Goal: Transaction & Acquisition: Purchase product/service

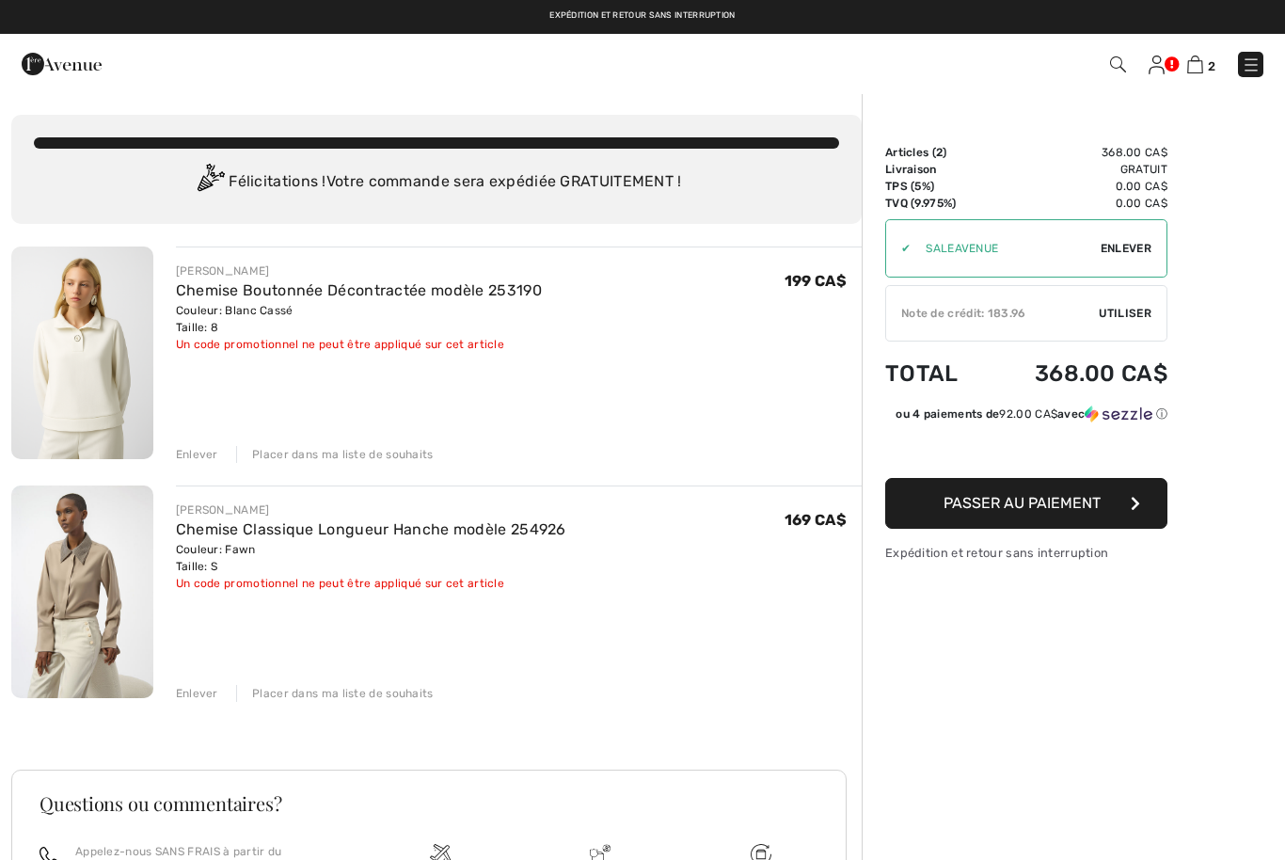
click at [370, 532] on link "Chemise Classique Longueur Hanche modèle 254926" at bounding box center [371, 529] width 390 height 18
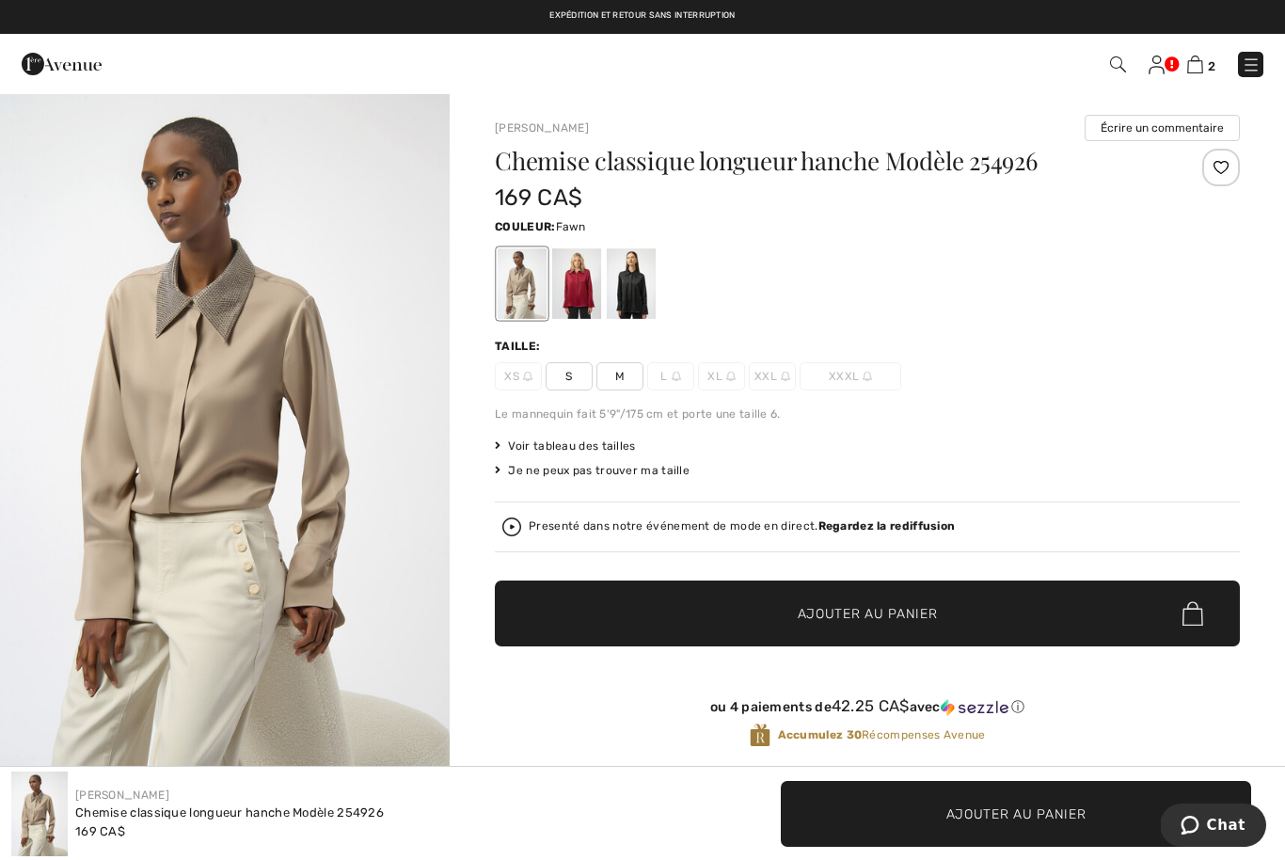
click at [1193, 61] on img at bounding box center [1195, 64] width 16 height 18
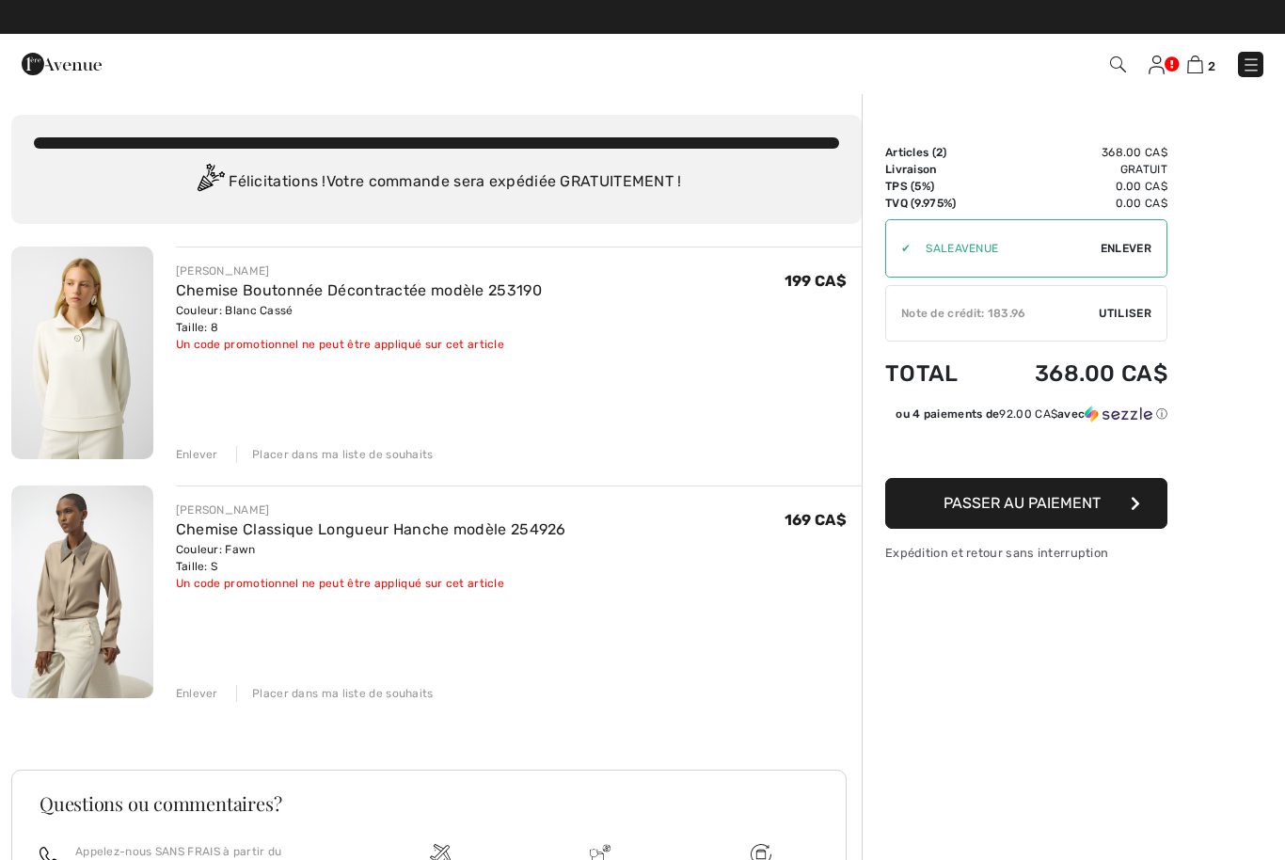
click at [415, 534] on link "Chemise Classique Longueur Hanche modèle 254926" at bounding box center [371, 529] width 390 height 18
click at [507, 534] on link "Chemise Classique Longueur Hanche modèle 254926" at bounding box center [371, 529] width 390 height 18
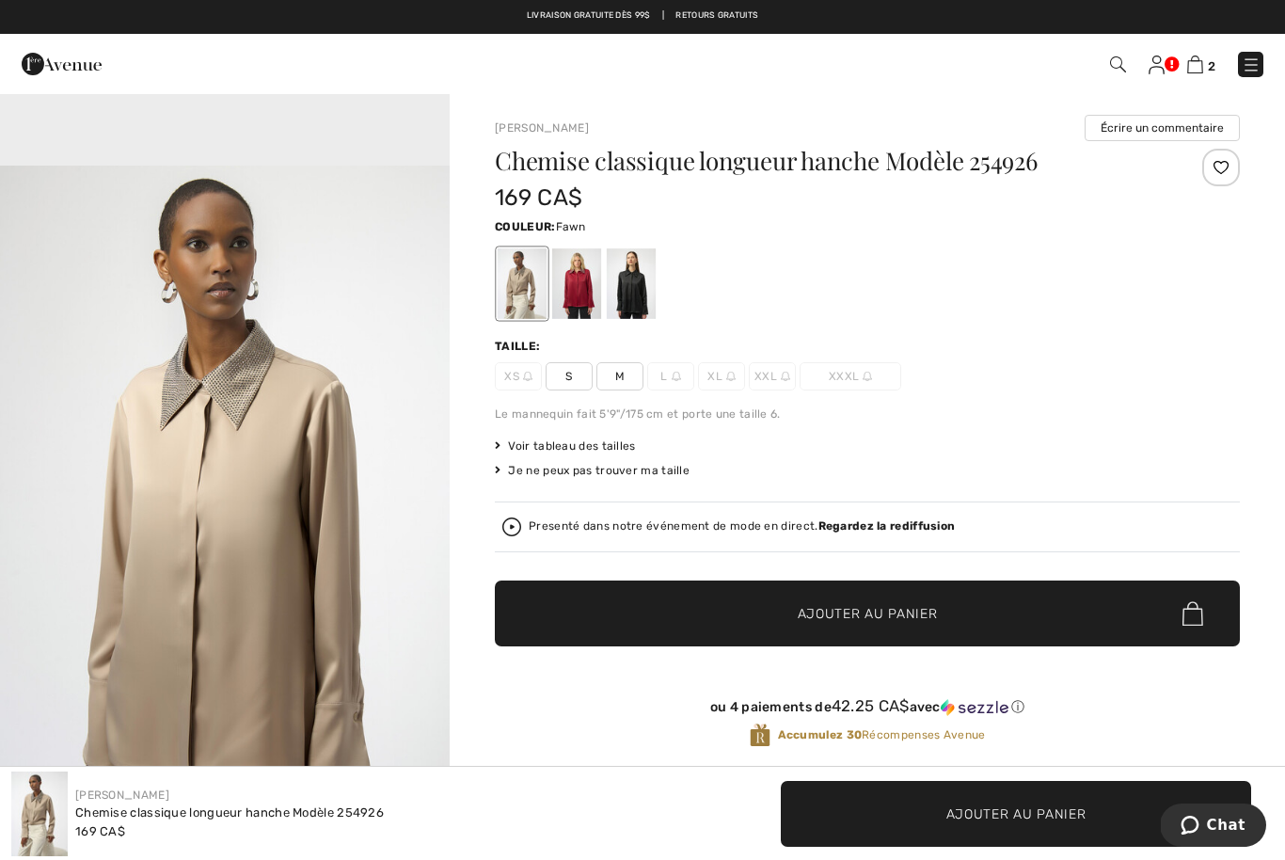
click at [475, 628] on div "Joseph Ribkoff Écrire un commentaire Chemise classique longueur hanche Modèle 2…" at bounding box center [867, 668] width 835 height 1153
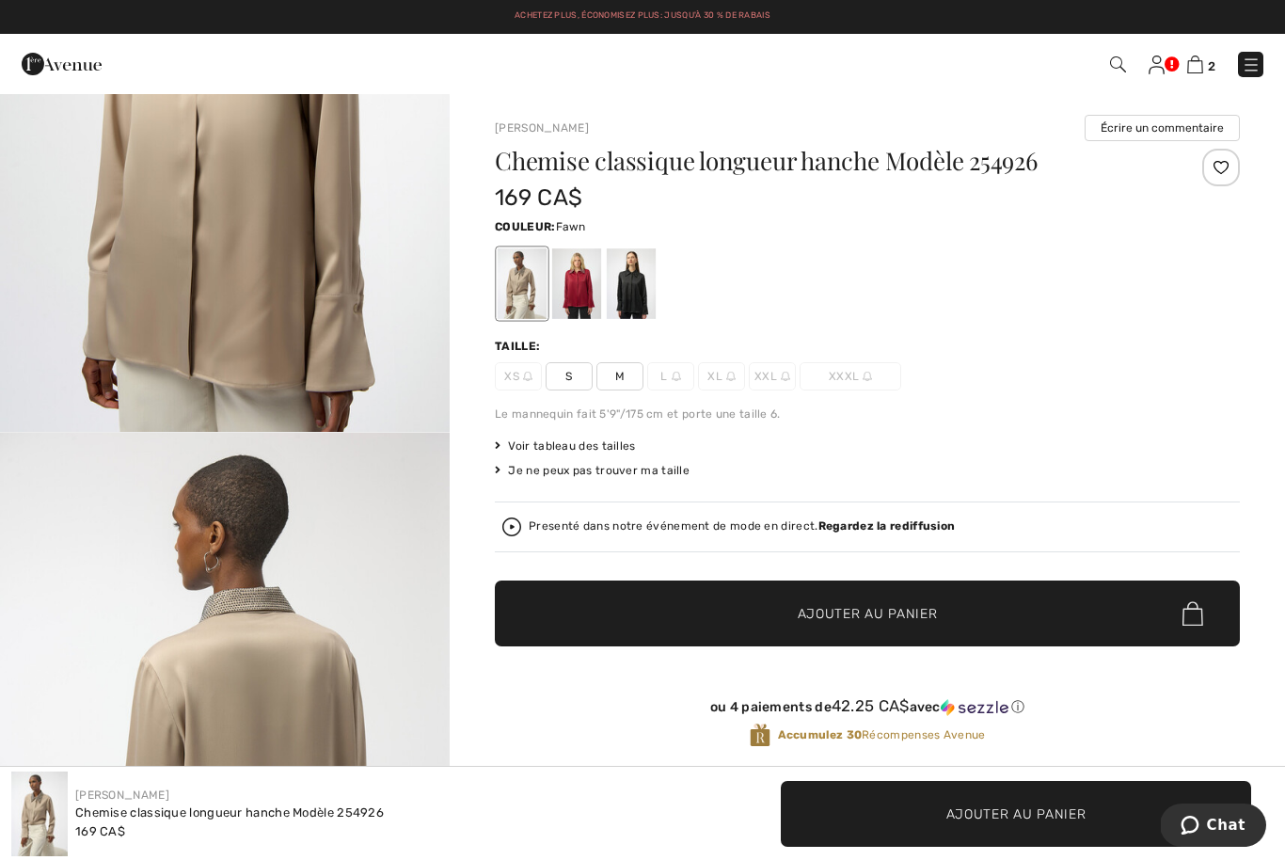
click at [462, 499] on div "Joseph Ribkoff Écrire un commentaire Chemise classique longueur hanche Modèle 2…" at bounding box center [867, 668] width 835 height 1153
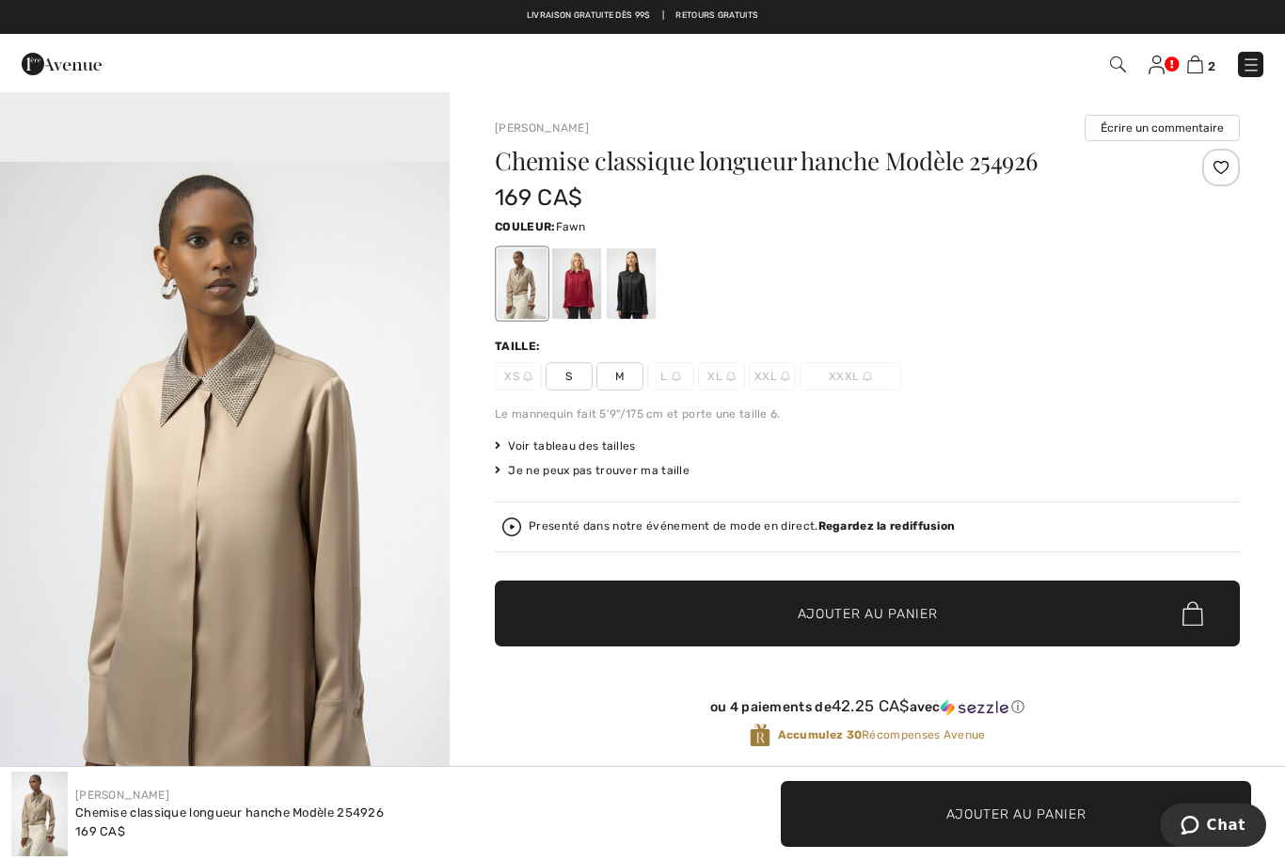
scroll to position [1857, 0]
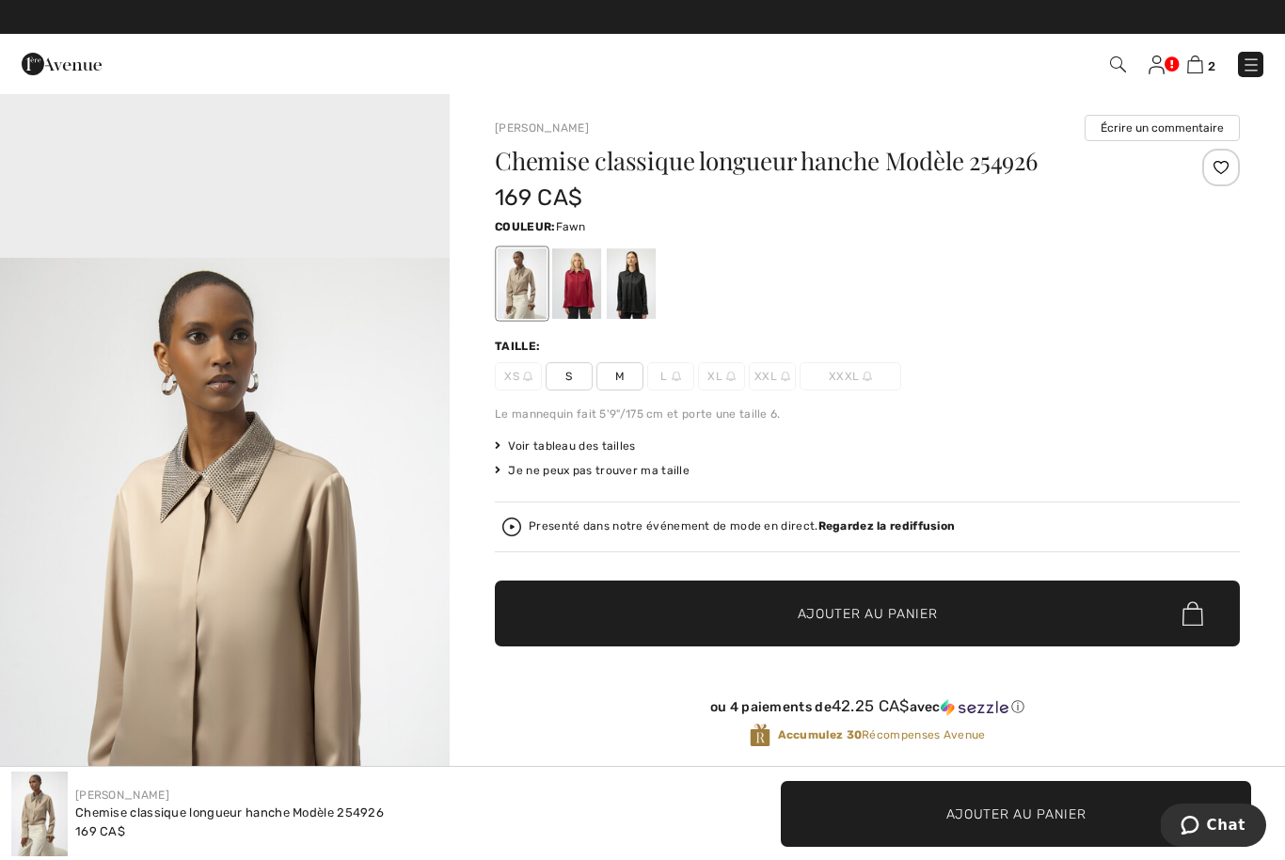
click at [1279, 62] on div at bounding box center [1291, 63] width 28 height 13
click at [1260, 56] on link at bounding box center [1250, 64] width 25 height 25
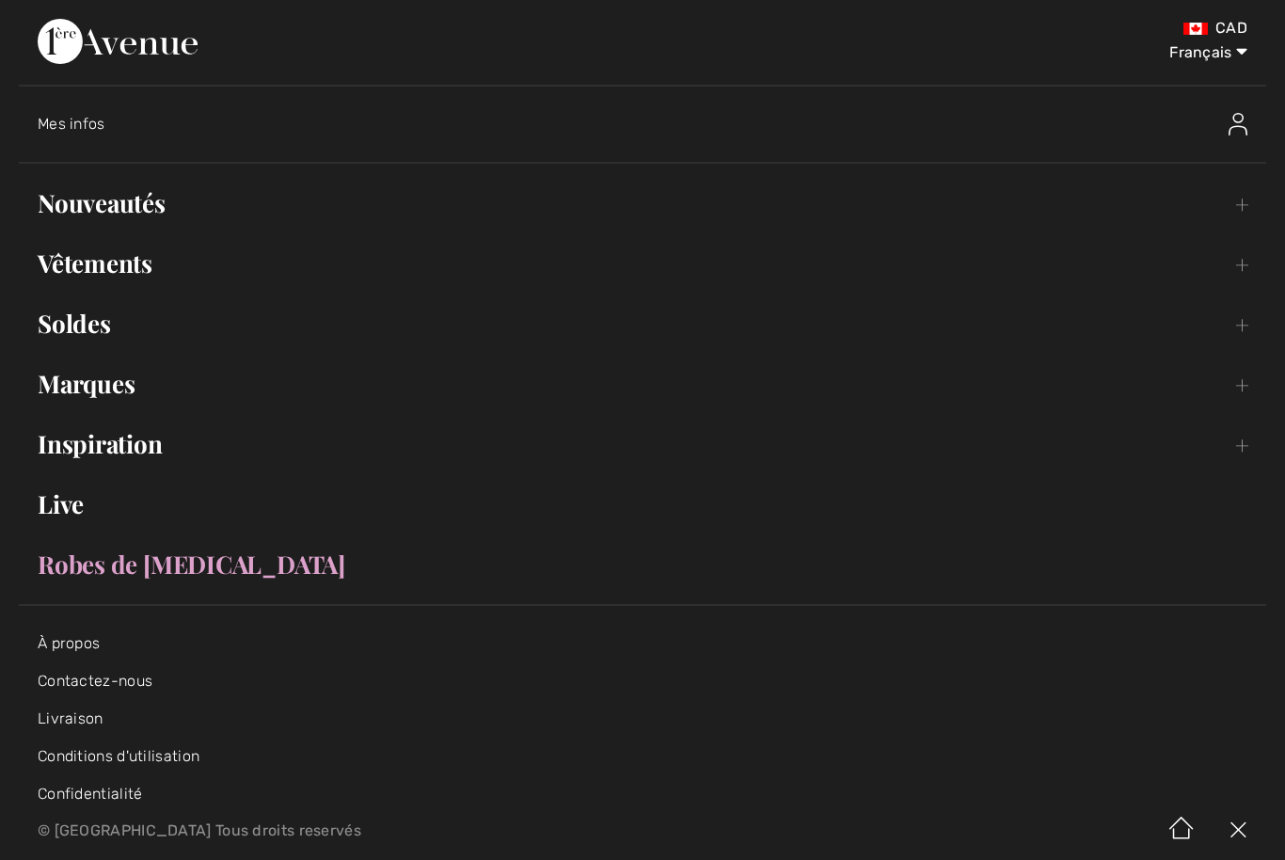
click at [142, 265] on link "Vêtements Toggle submenu" at bounding box center [642, 263] width 1247 height 41
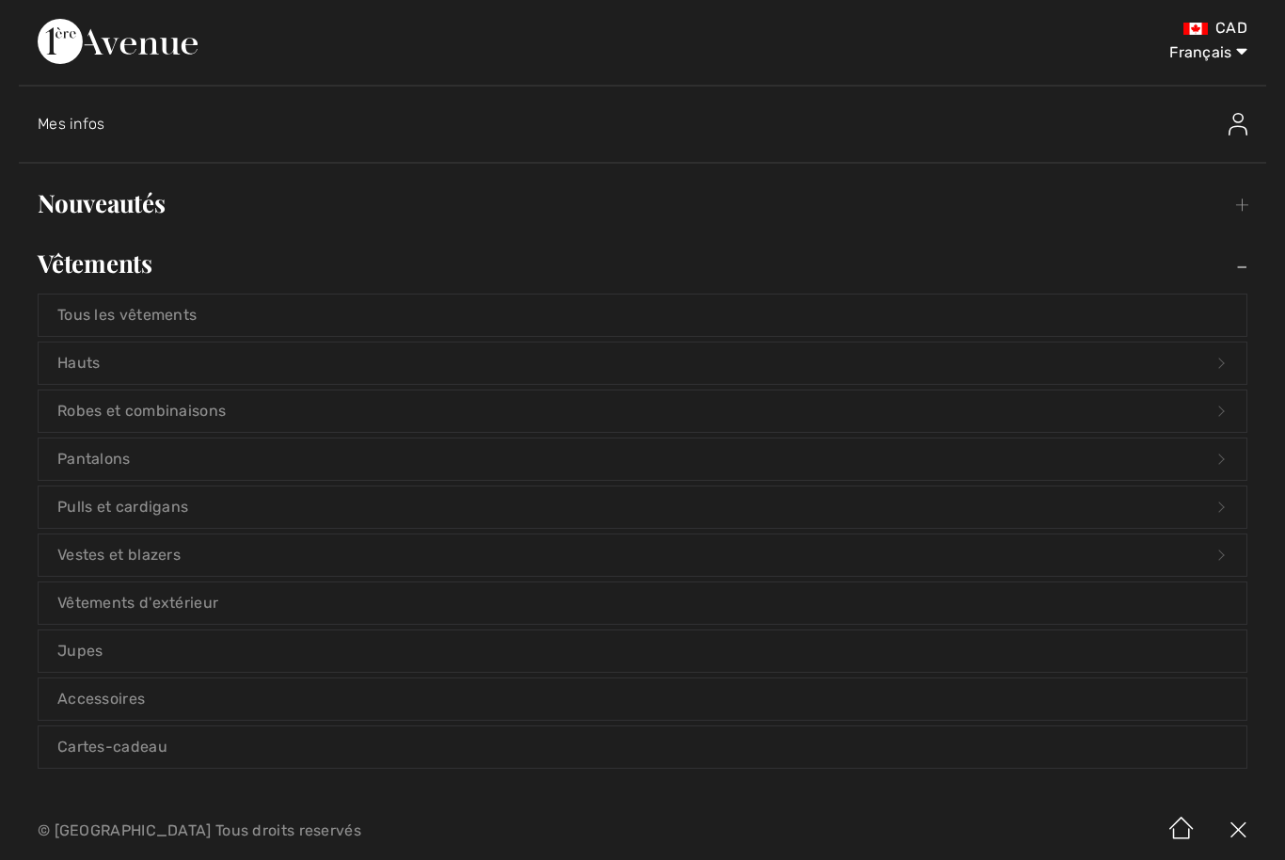
click at [229, 499] on link "Pulls et cardigans Open submenu" at bounding box center [642, 506] width 1207 height 41
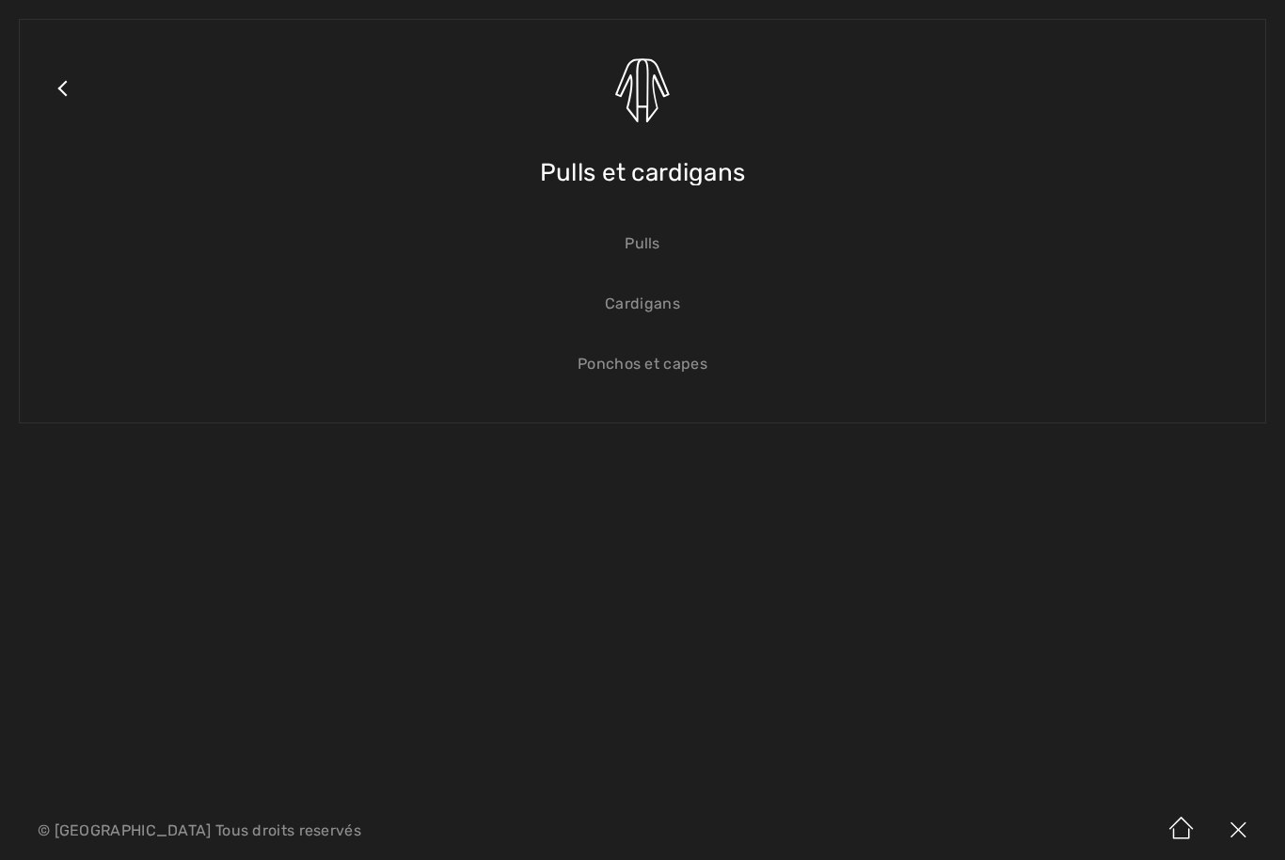
click at [655, 309] on link "Cardigans" at bounding box center [642, 303] width 1207 height 41
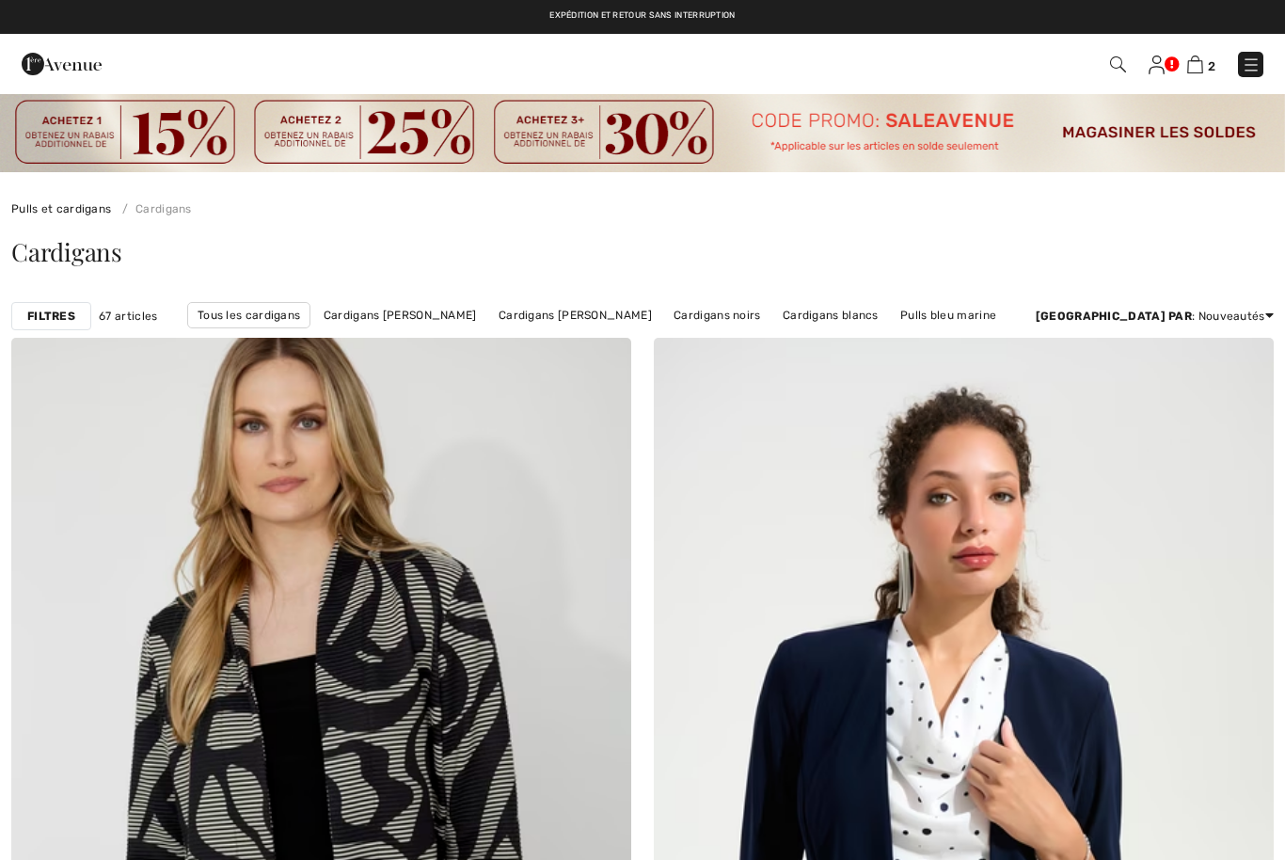
checkbox input "true"
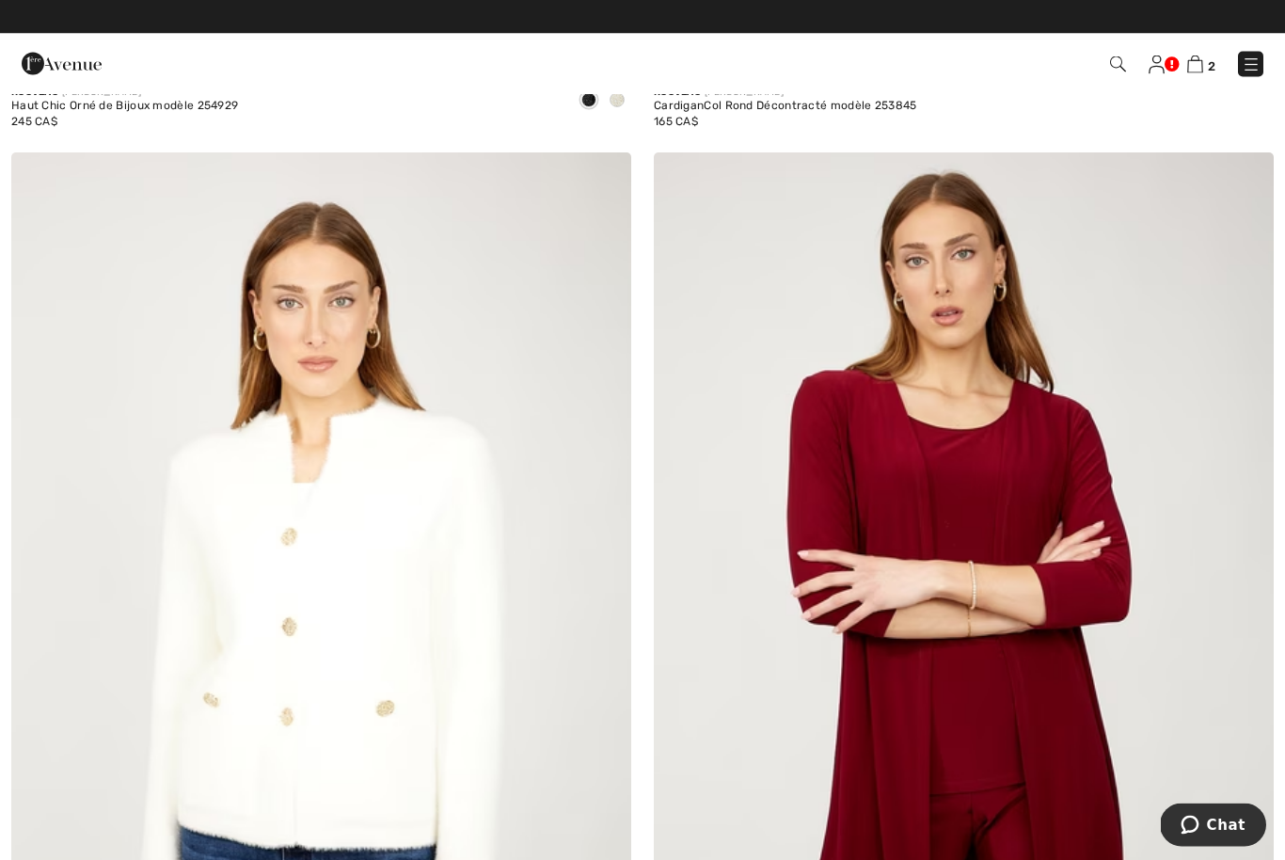
scroll to position [2193, 0]
click at [423, 657] on img at bounding box center [321, 617] width 620 height 930
click at [436, 653] on img at bounding box center [321, 617] width 620 height 930
click at [428, 642] on img at bounding box center [321, 617] width 620 height 930
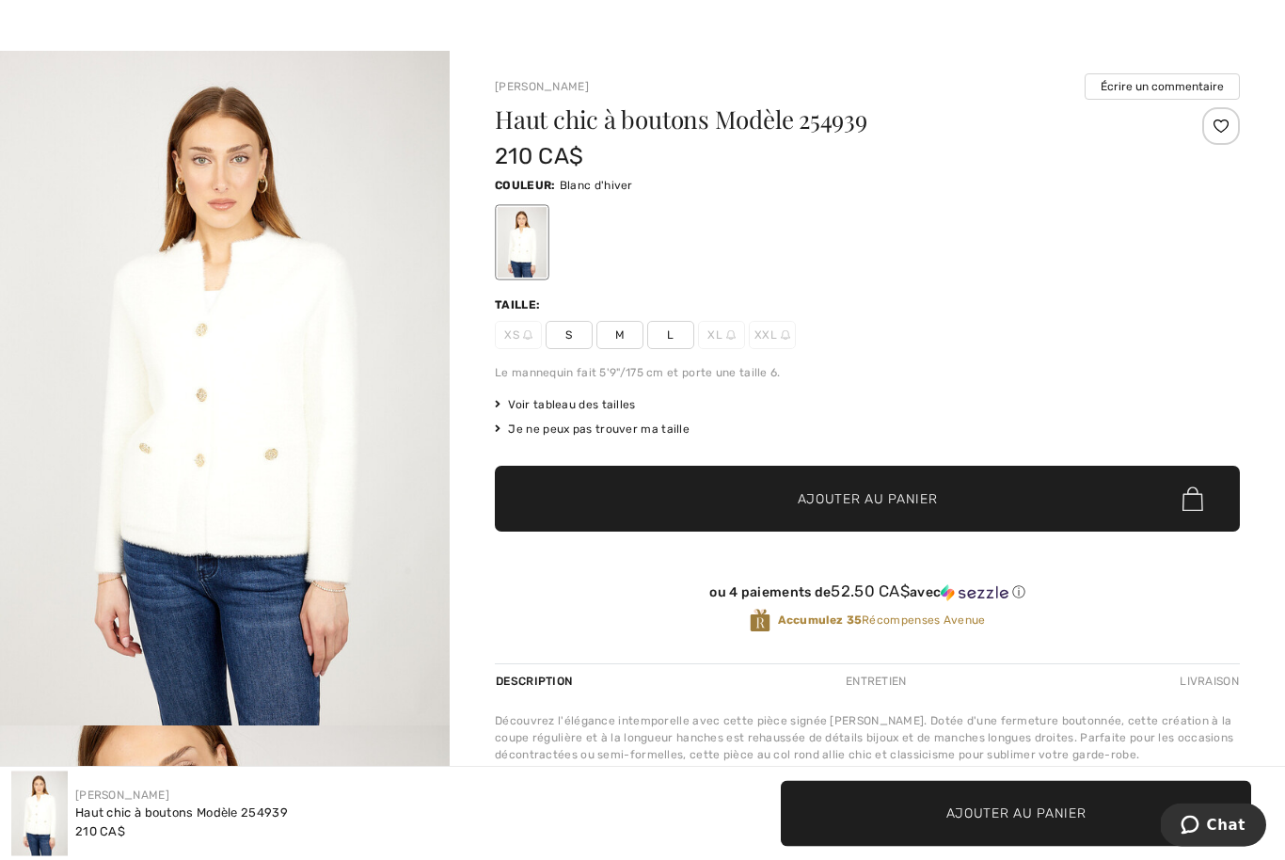
scroll to position [49, 0]
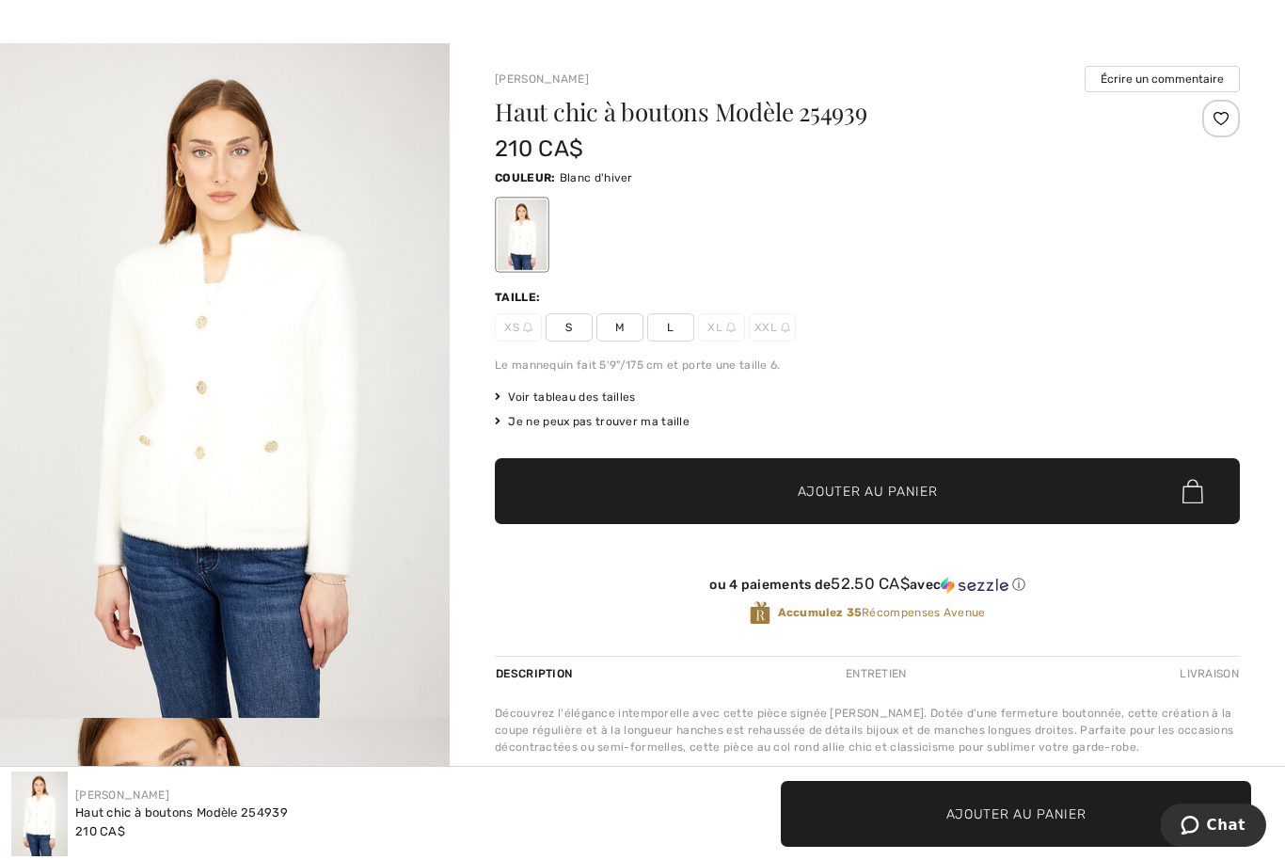
click at [568, 332] on span "S" at bounding box center [568, 327] width 47 height 28
click at [815, 498] on span "Ajouter au panier" at bounding box center [867, 491] width 140 height 20
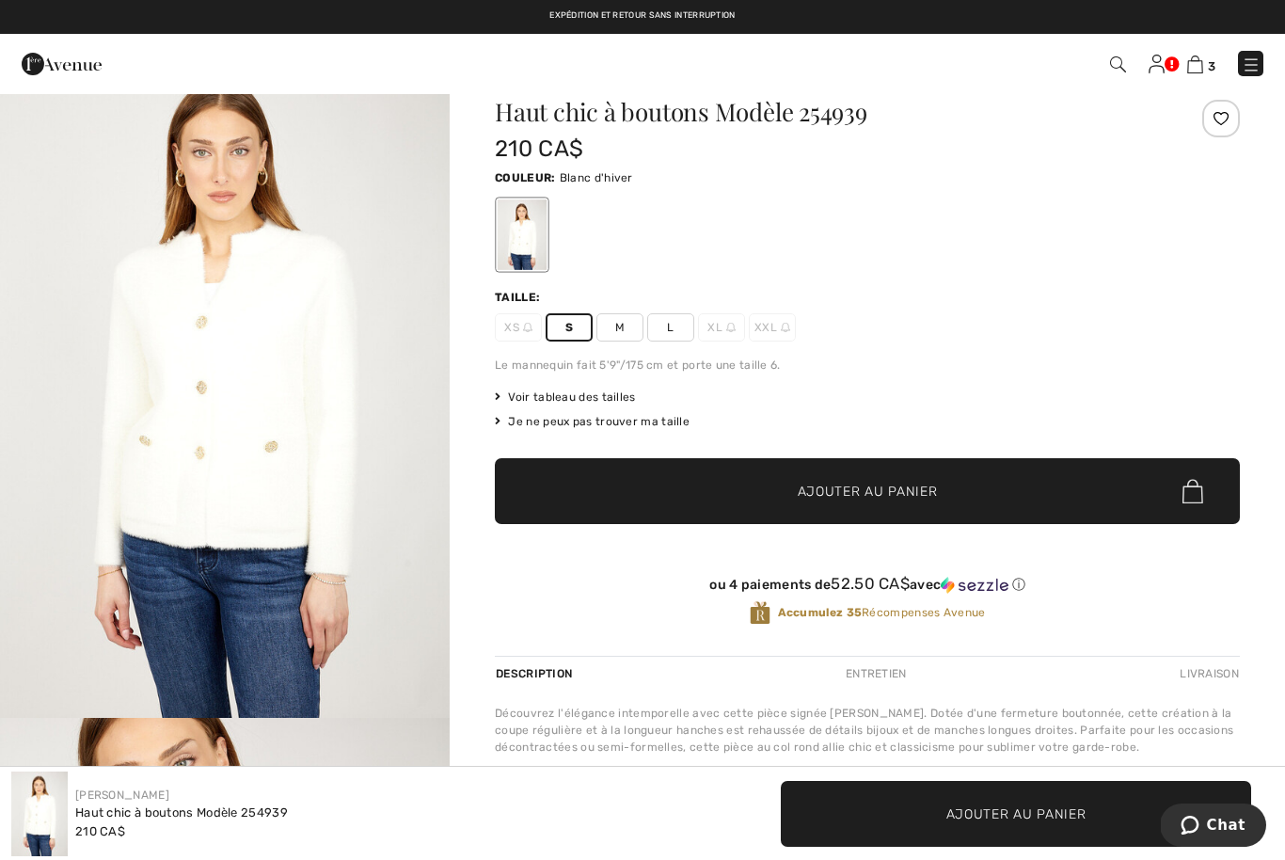
scroll to position [0, 0]
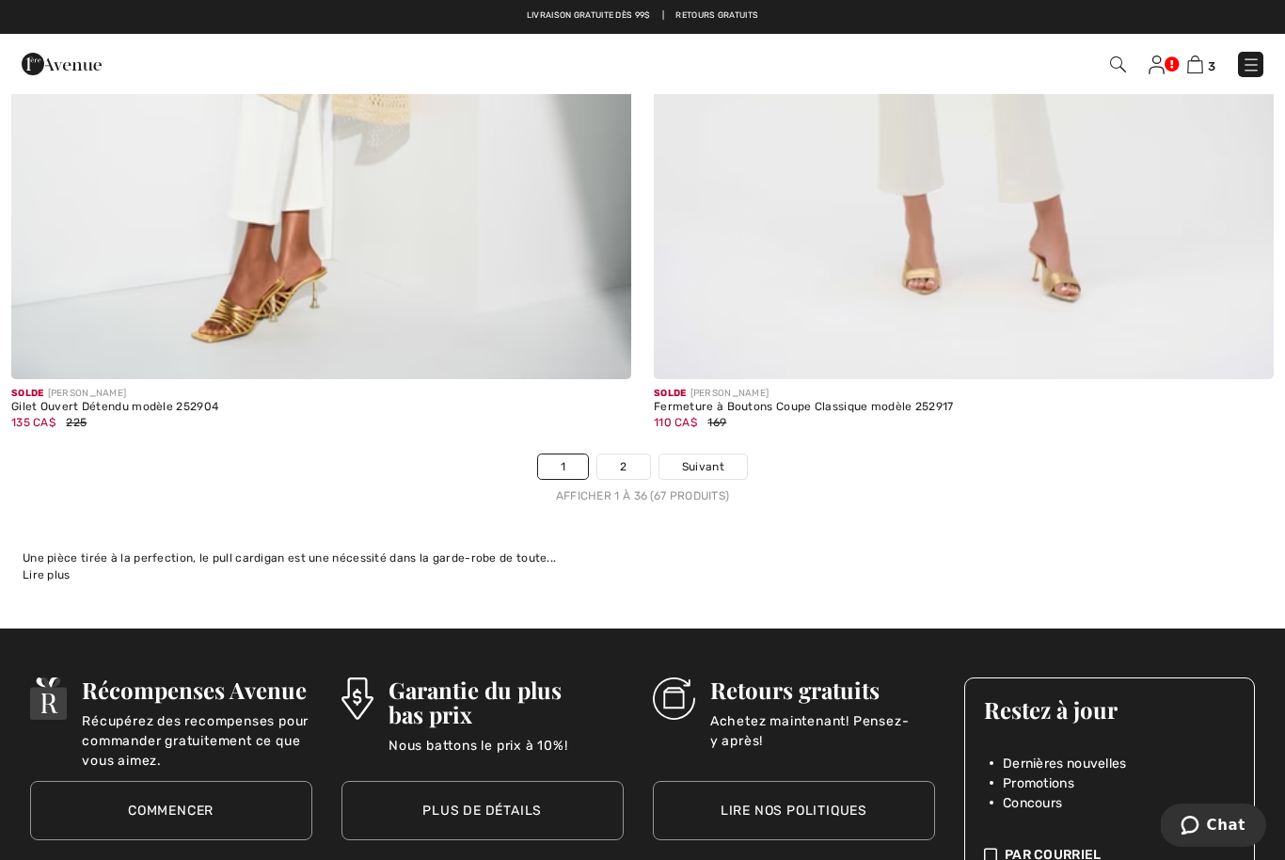
scroll to position [18352, 0]
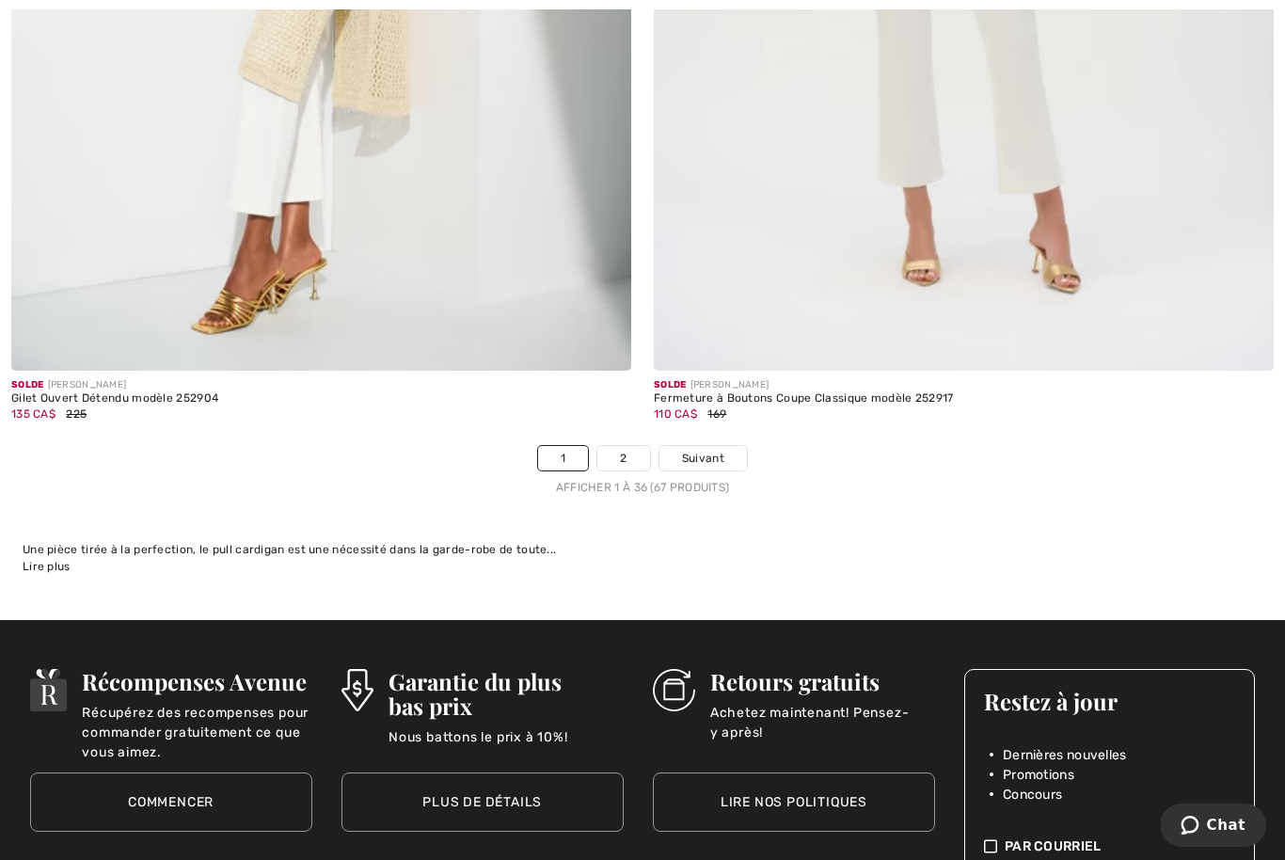
click at [716, 450] on span "Suivant" at bounding box center [703, 458] width 42 height 17
click at [710, 450] on span "Suivant" at bounding box center [703, 458] width 42 height 17
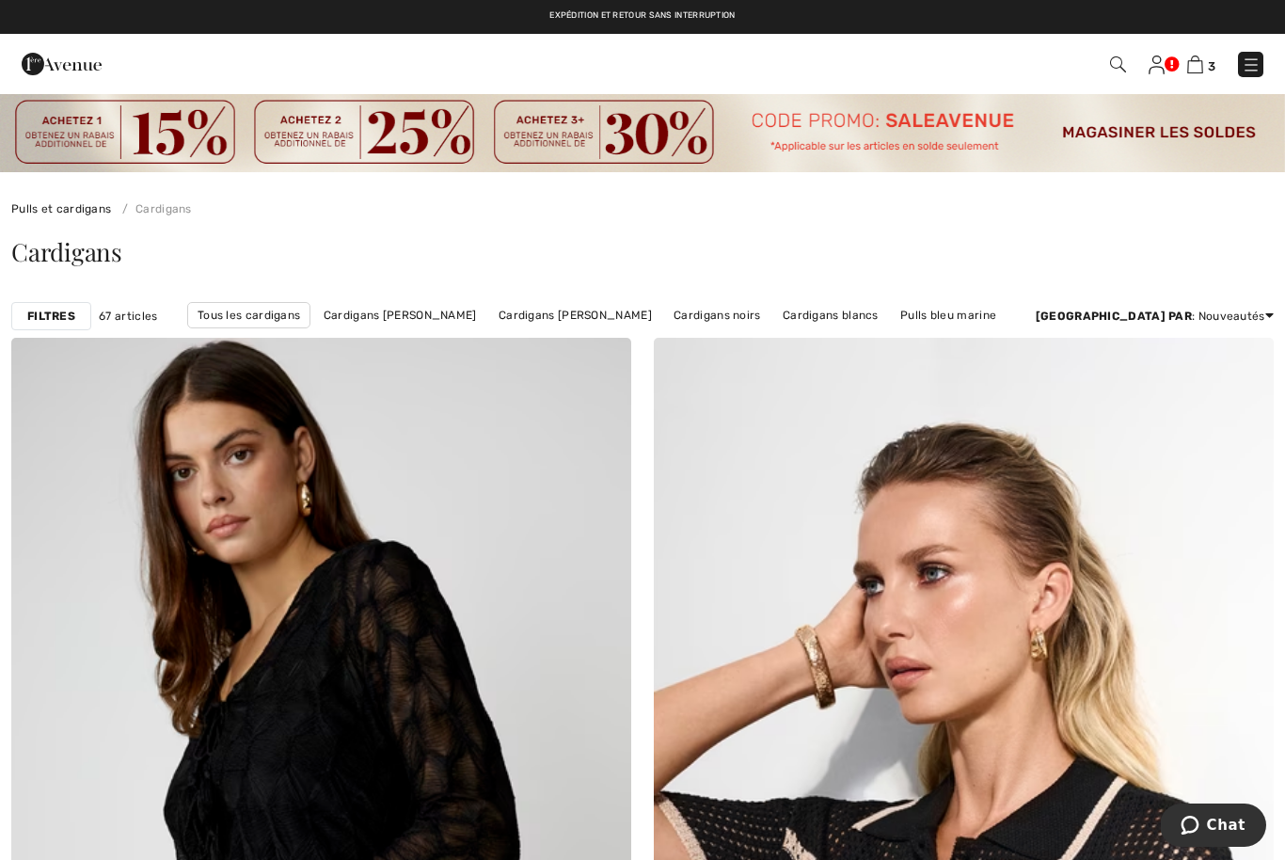
click at [1254, 74] on img at bounding box center [1250, 64] width 19 height 19
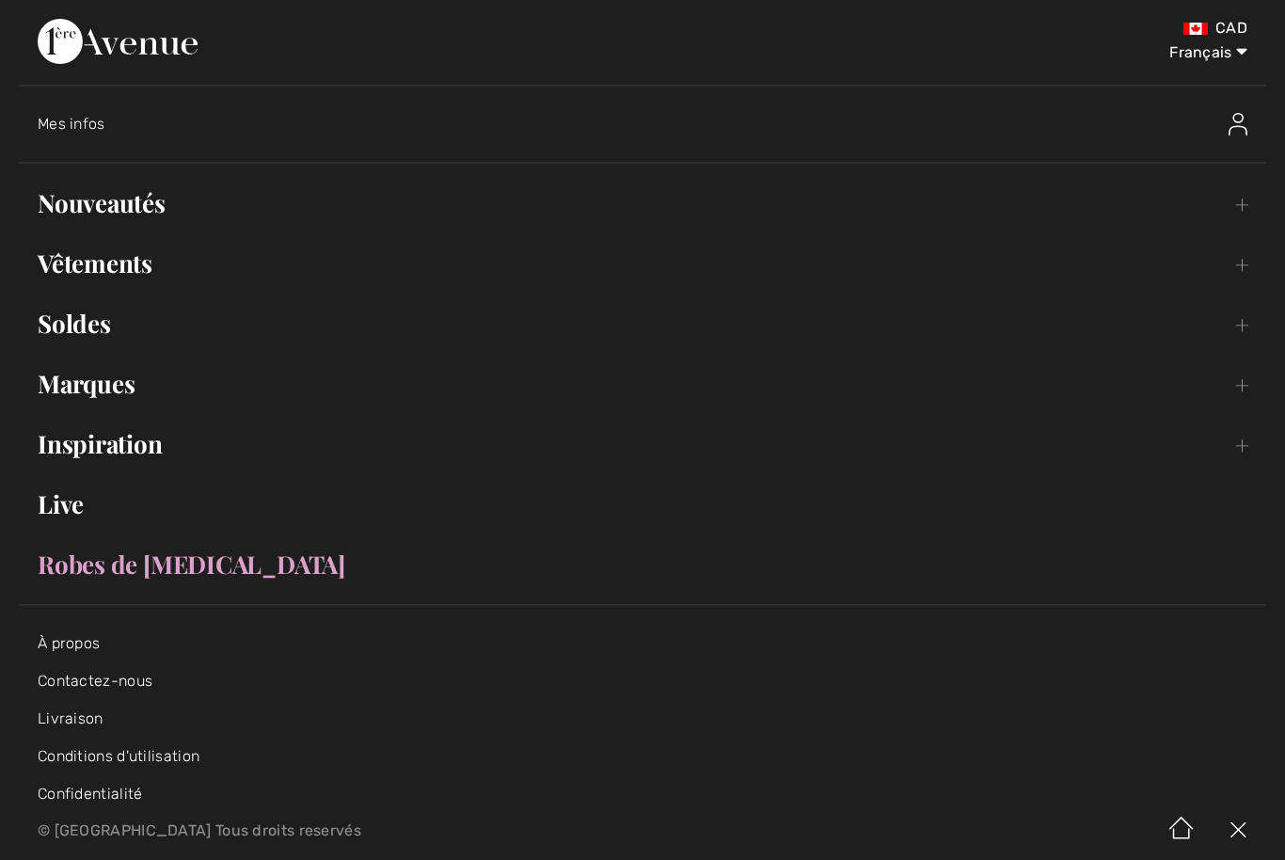
click at [147, 264] on link "Vêtements Toggle submenu" at bounding box center [642, 263] width 1247 height 41
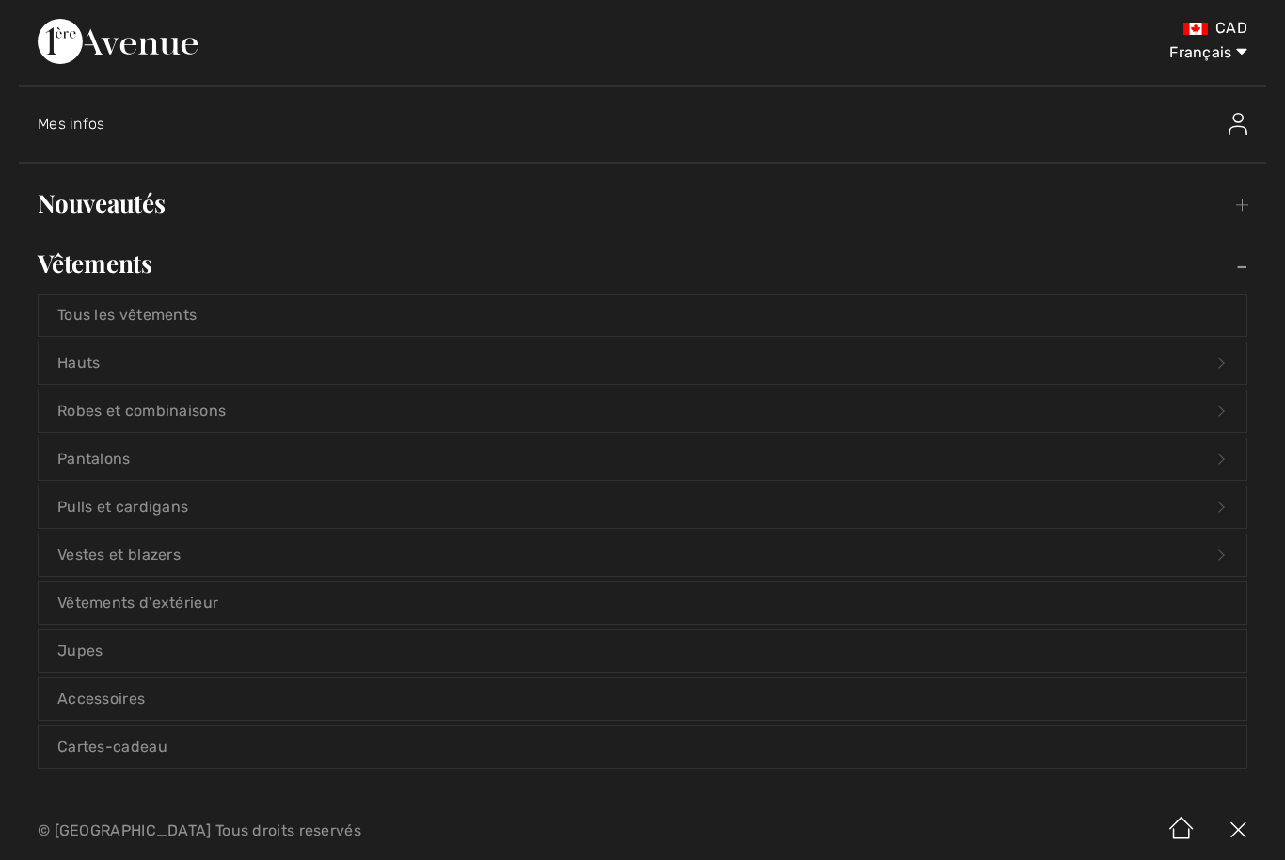
click at [211, 510] on link "Pulls et cardigans Open submenu" at bounding box center [642, 506] width 1207 height 41
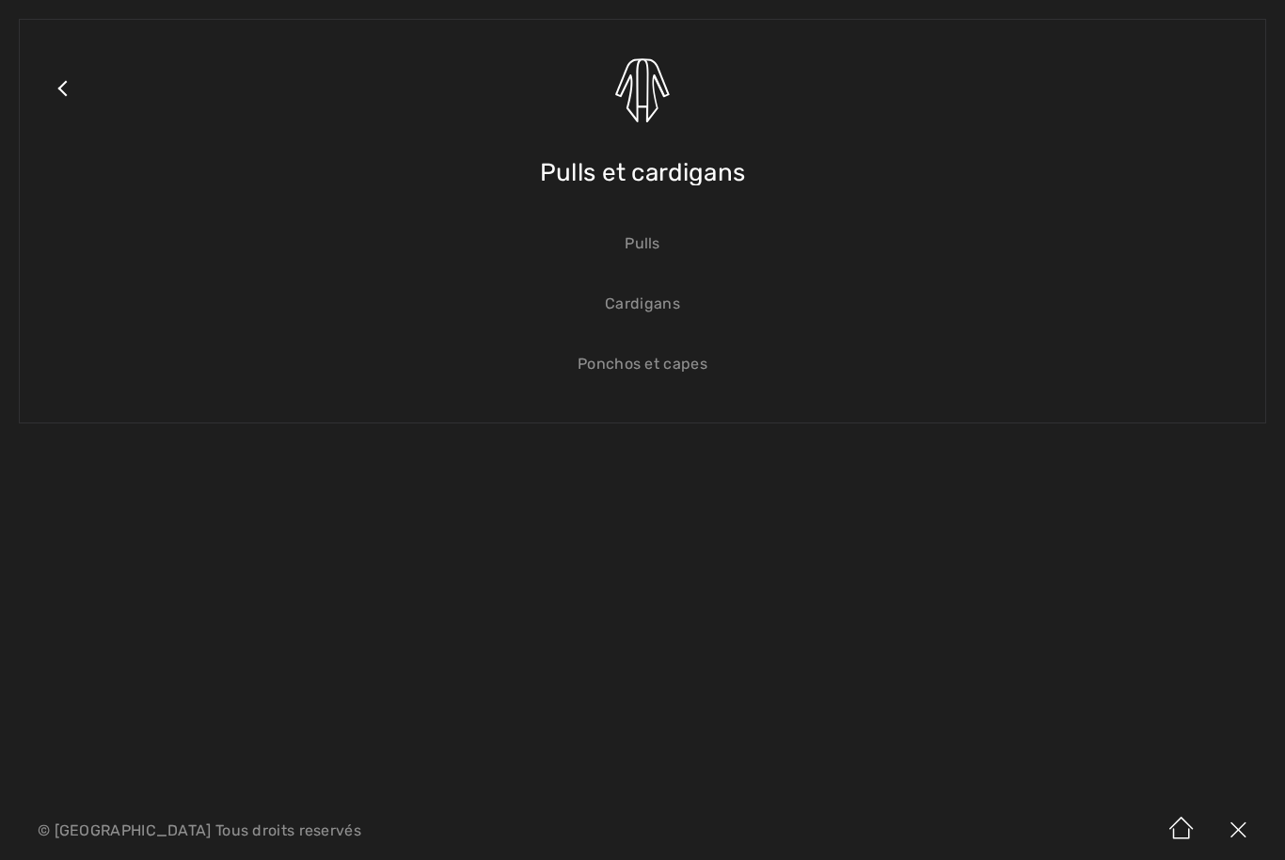
click at [652, 245] on link "Pulls" at bounding box center [642, 243] width 1207 height 41
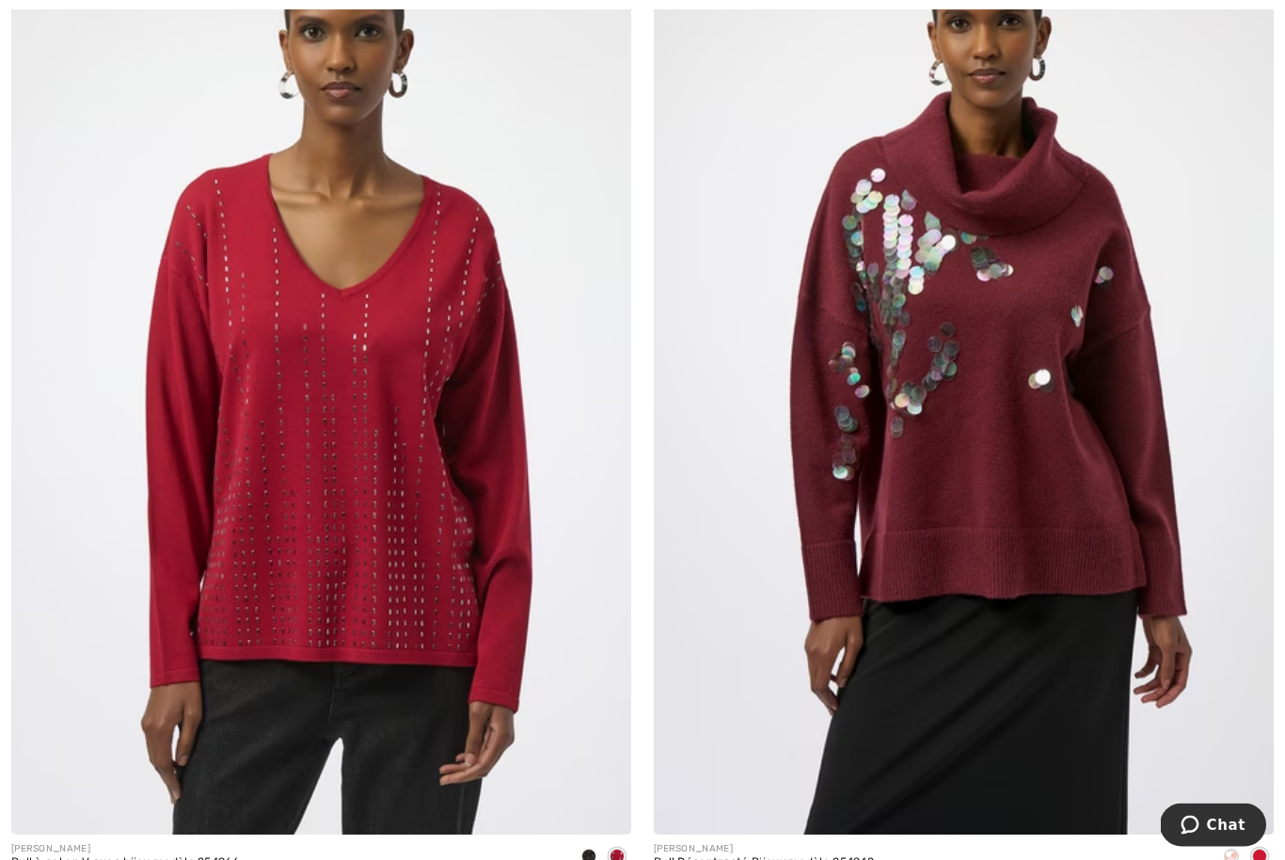
scroll to position [10668, 0]
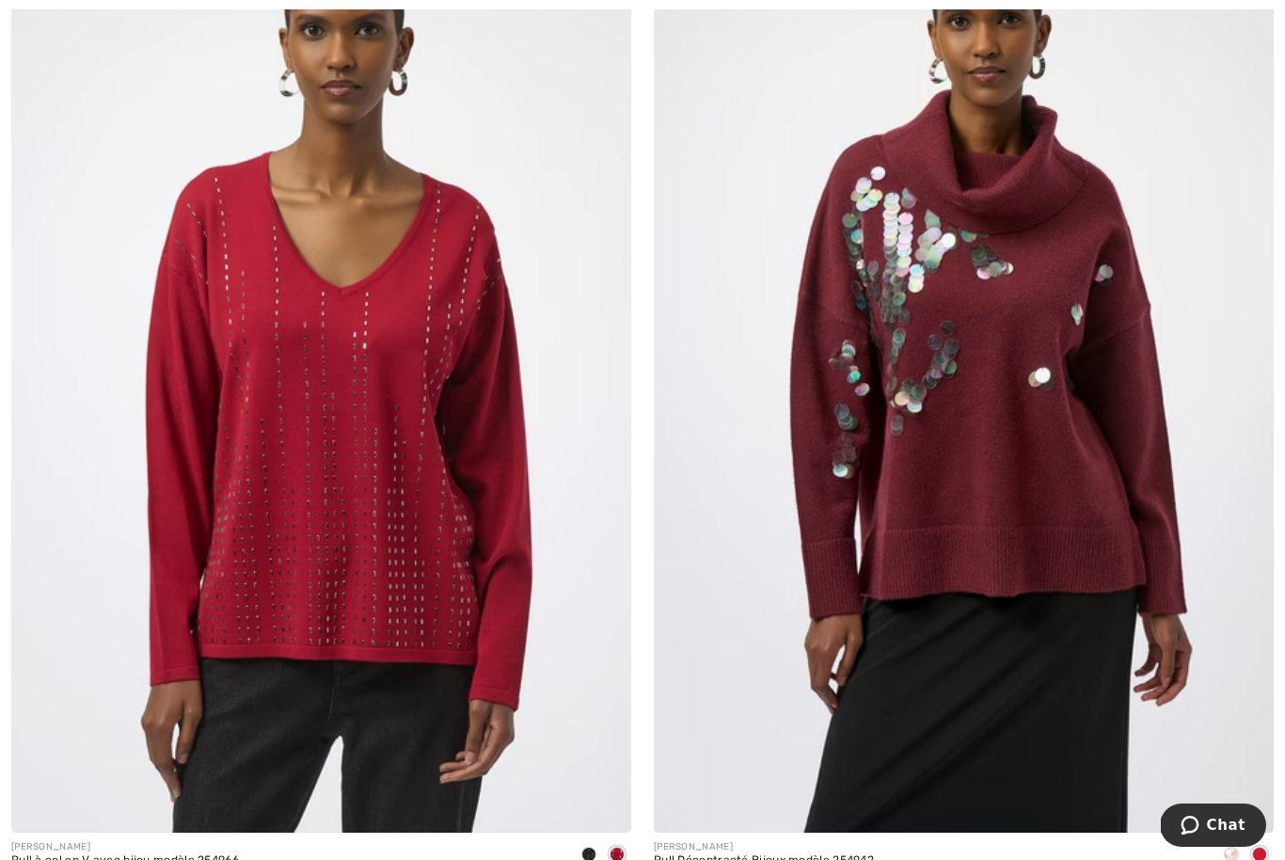
click at [1239, 844] on div at bounding box center [1231, 855] width 28 height 31
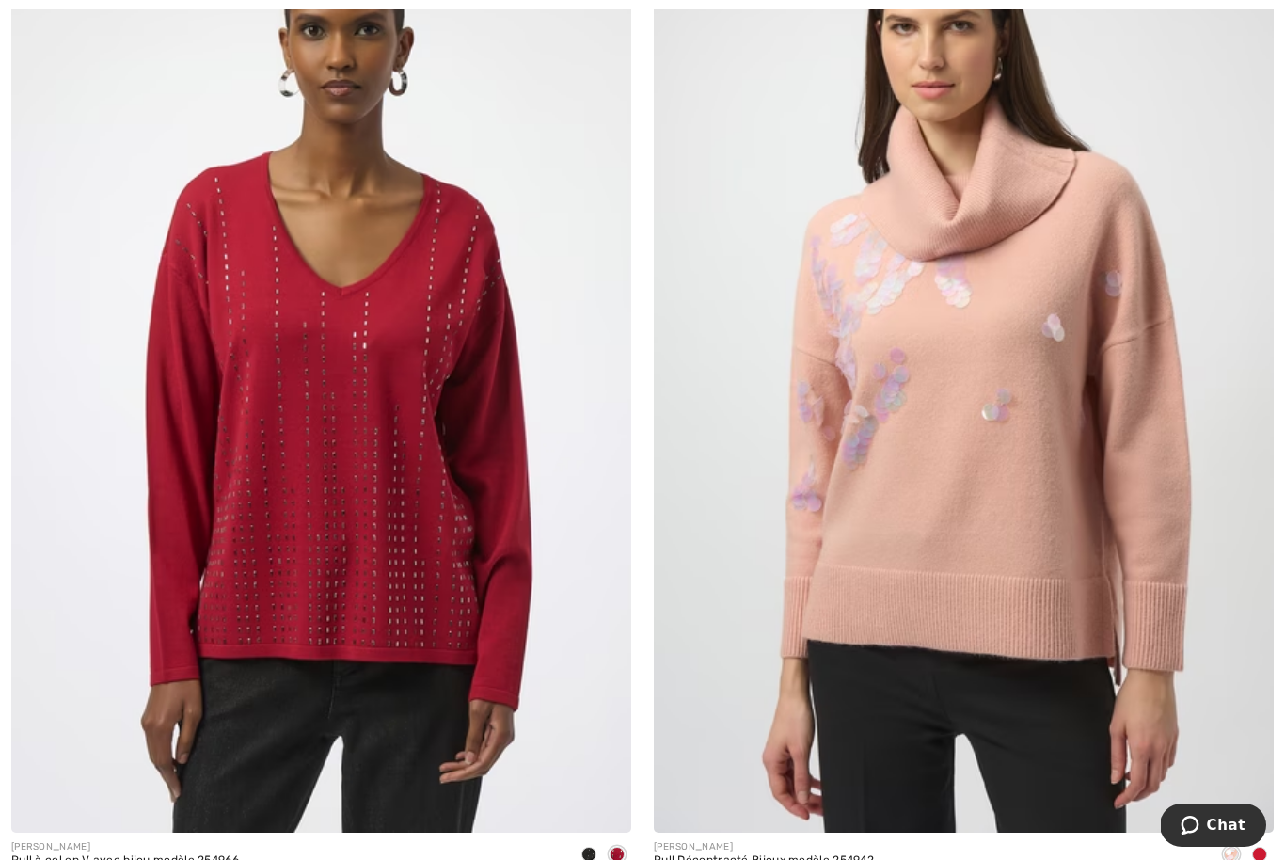
click at [1281, 846] on div "[PERSON_NAME] Pull Décontracté Bijoux modèle 254942 189 CA$" at bounding box center [963, 404] width 642 height 1003
click at [1259, 846] on span at bounding box center [1259, 853] width 15 height 15
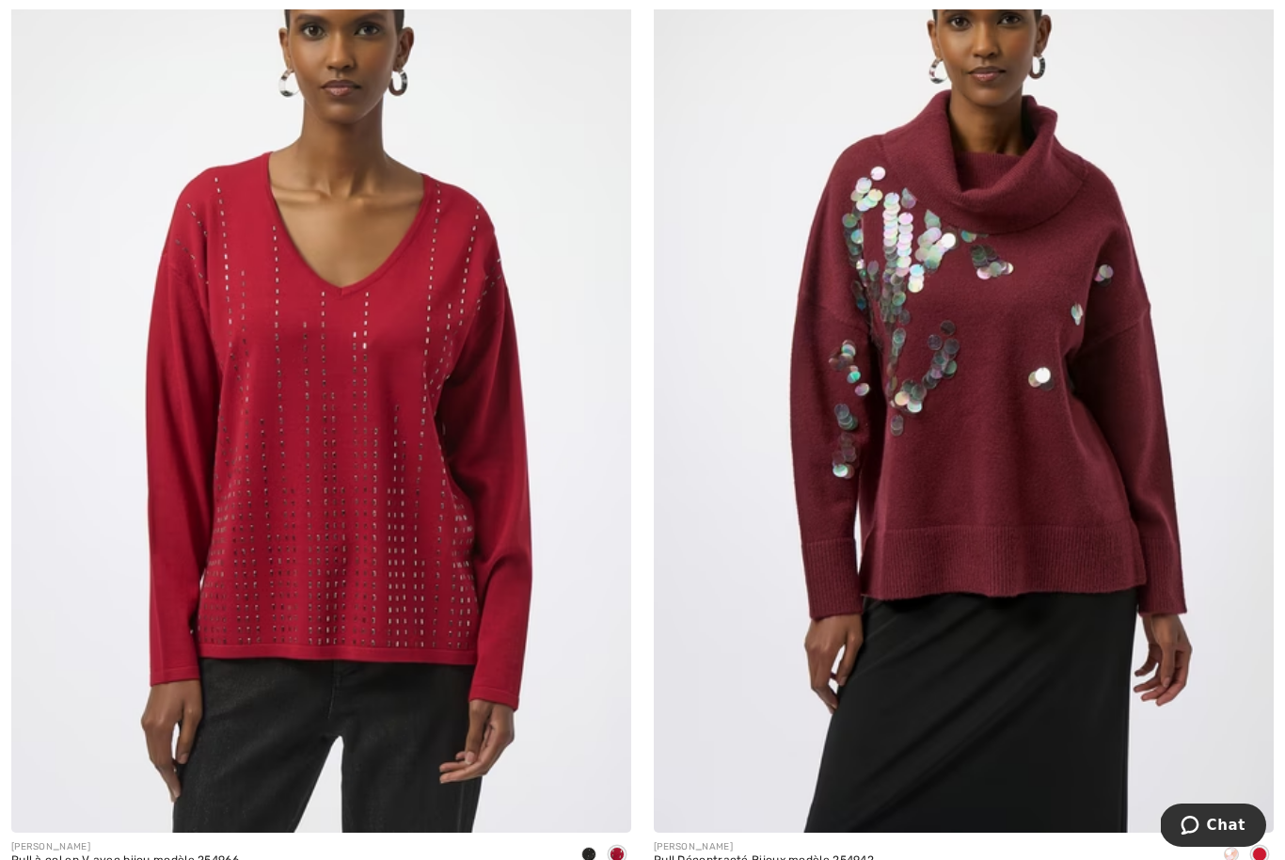
click at [1232, 846] on span at bounding box center [1230, 853] width 15 height 15
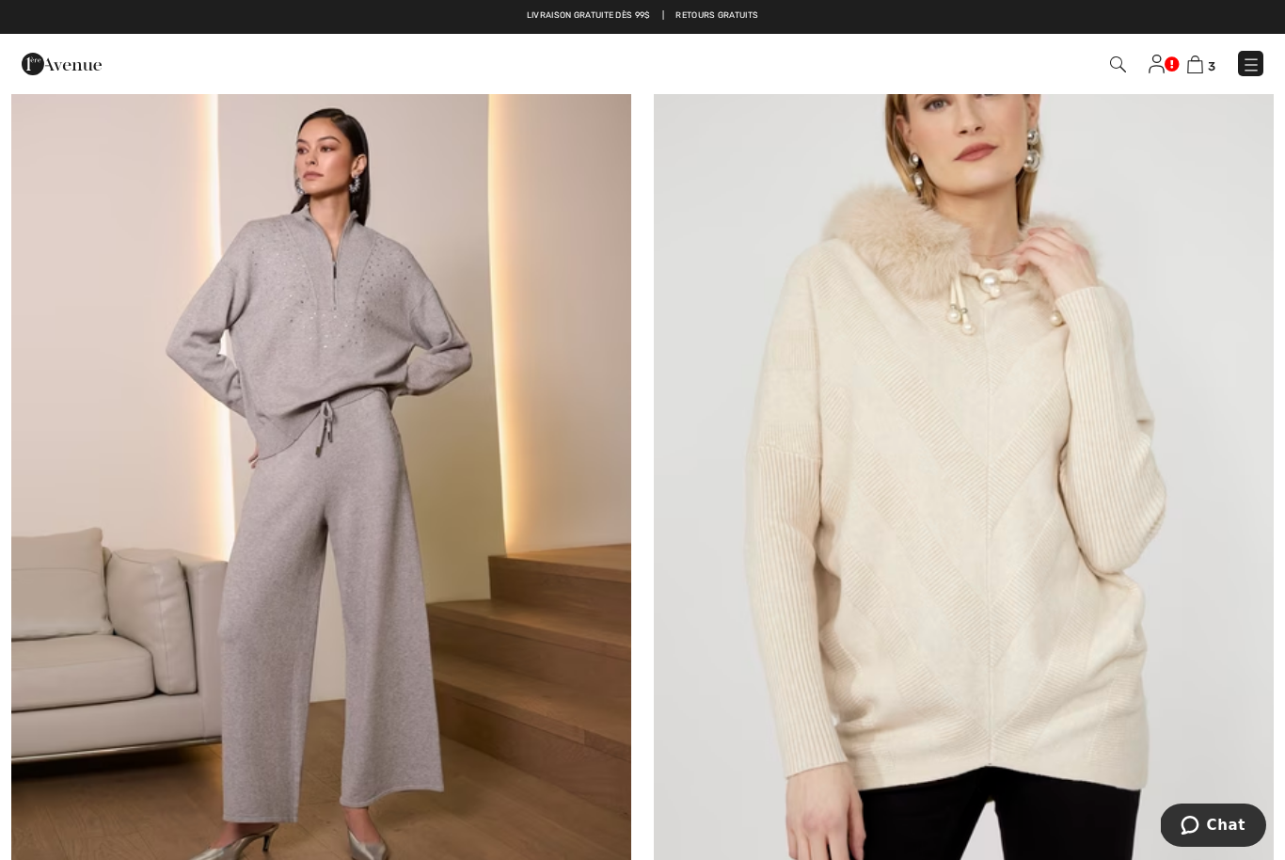
scroll to position [12773, 0]
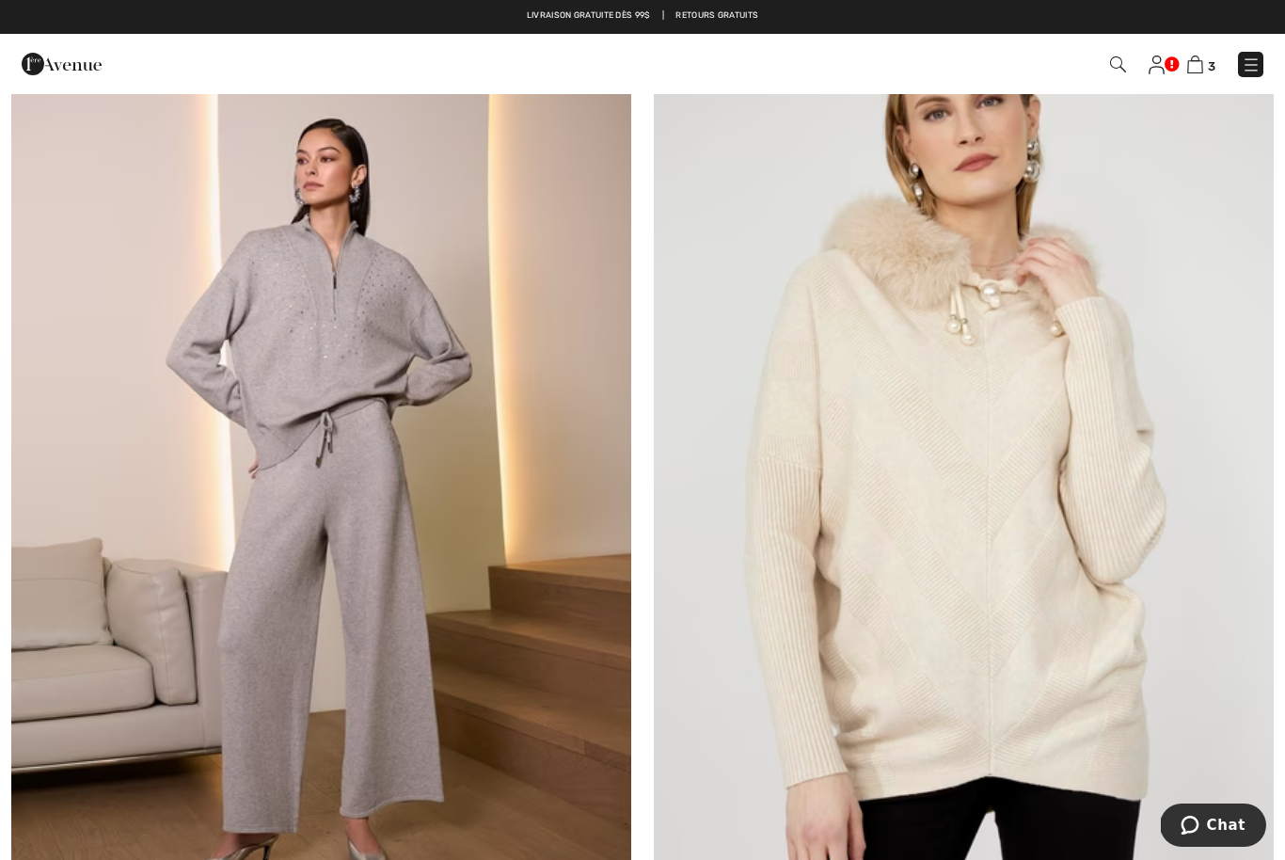
click at [992, 612] on img at bounding box center [964, 466] width 620 height 930
click at [985, 647] on img at bounding box center [964, 466] width 620 height 930
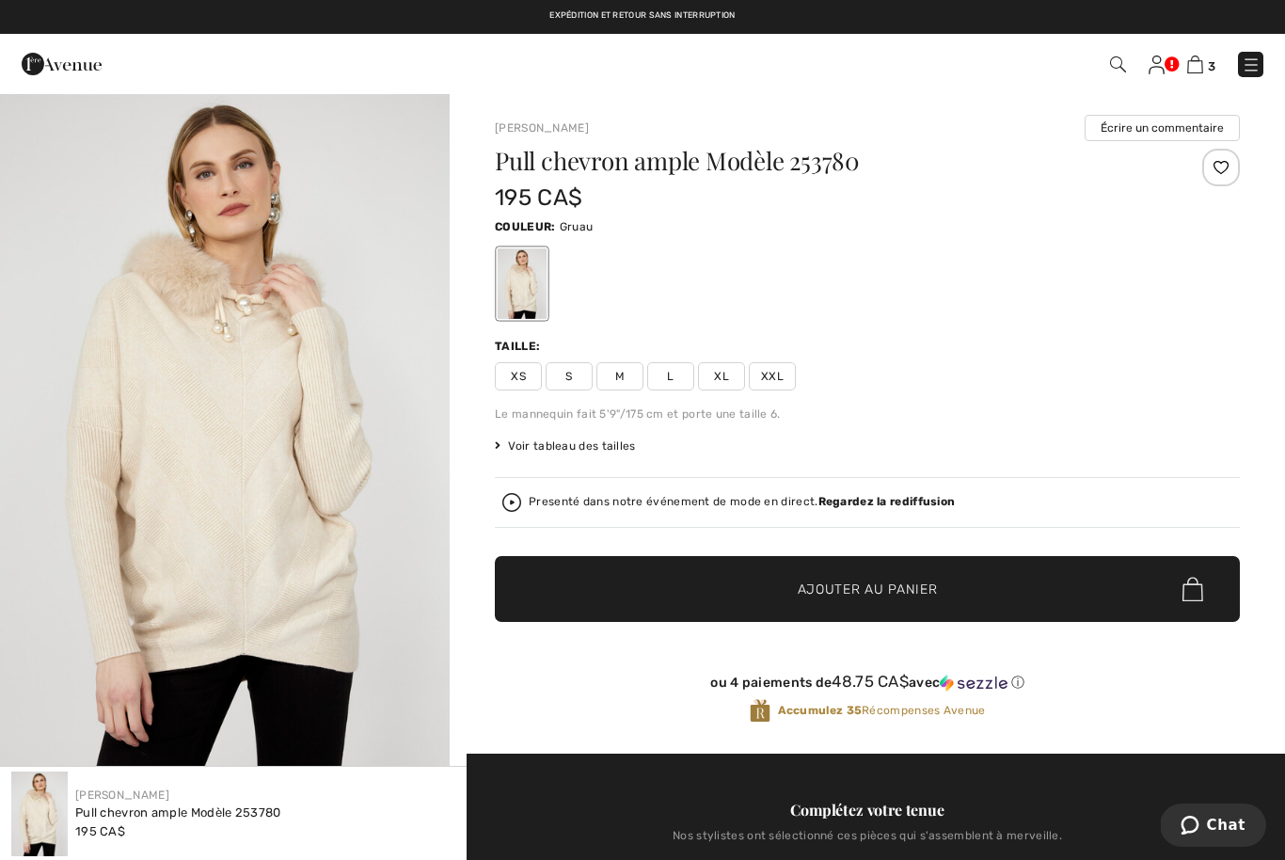
click at [563, 384] on span "S" at bounding box center [568, 376] width 47 height 28
click at [821, 590] on span "Ajouter au panier" at bounding box center [867, 589] width 140 height 20
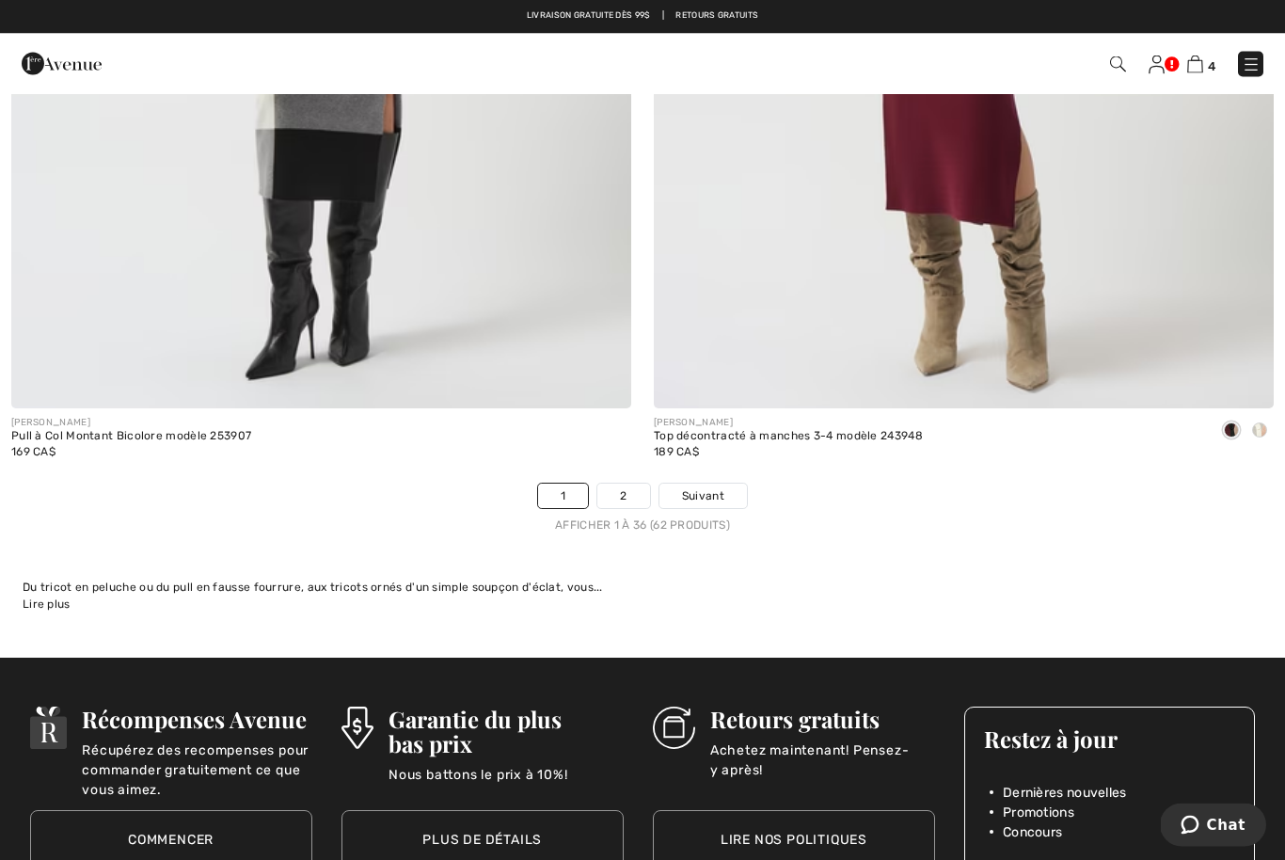
scroll to position [18314, 0]
click at [712, 487] on span "Suivant" at bounding box center [703, 495] width 42 height 17
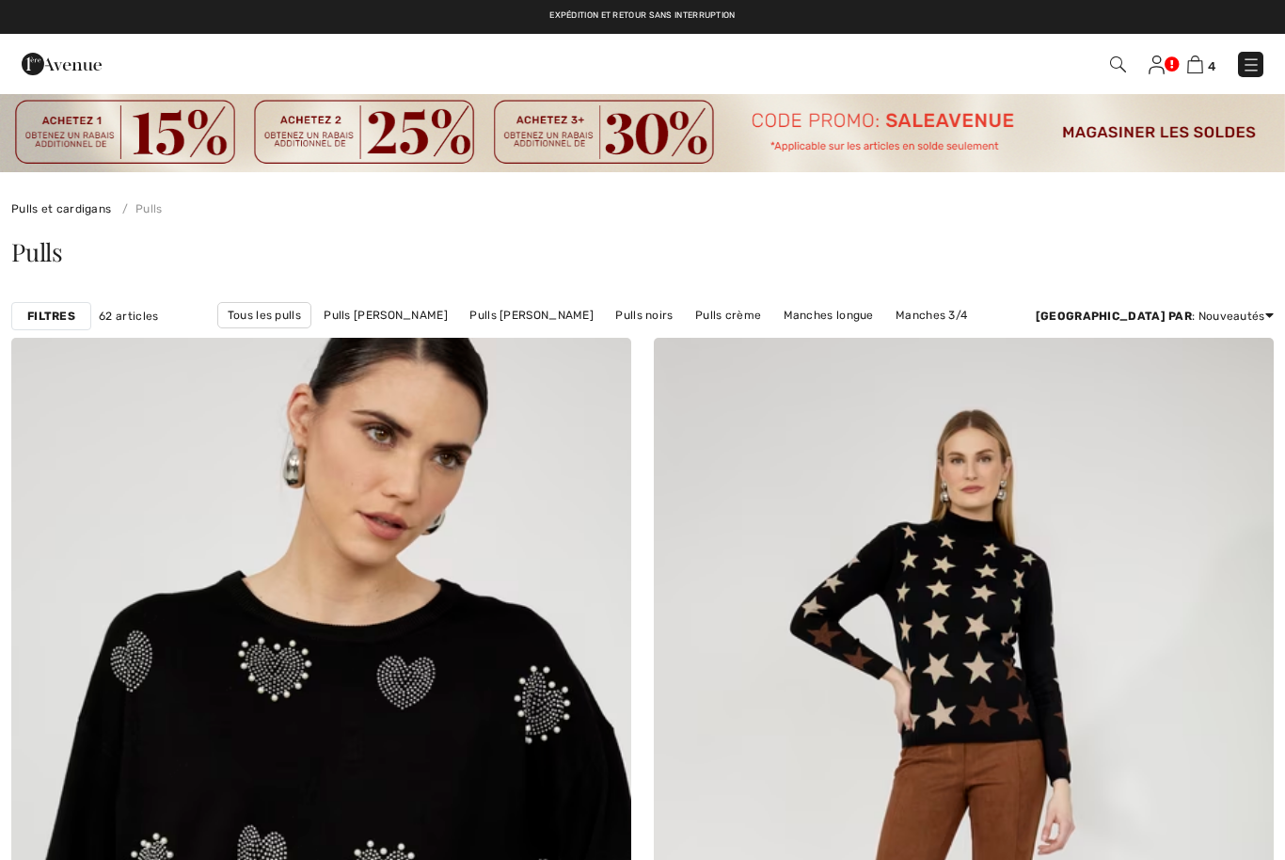
checkbox input "true"
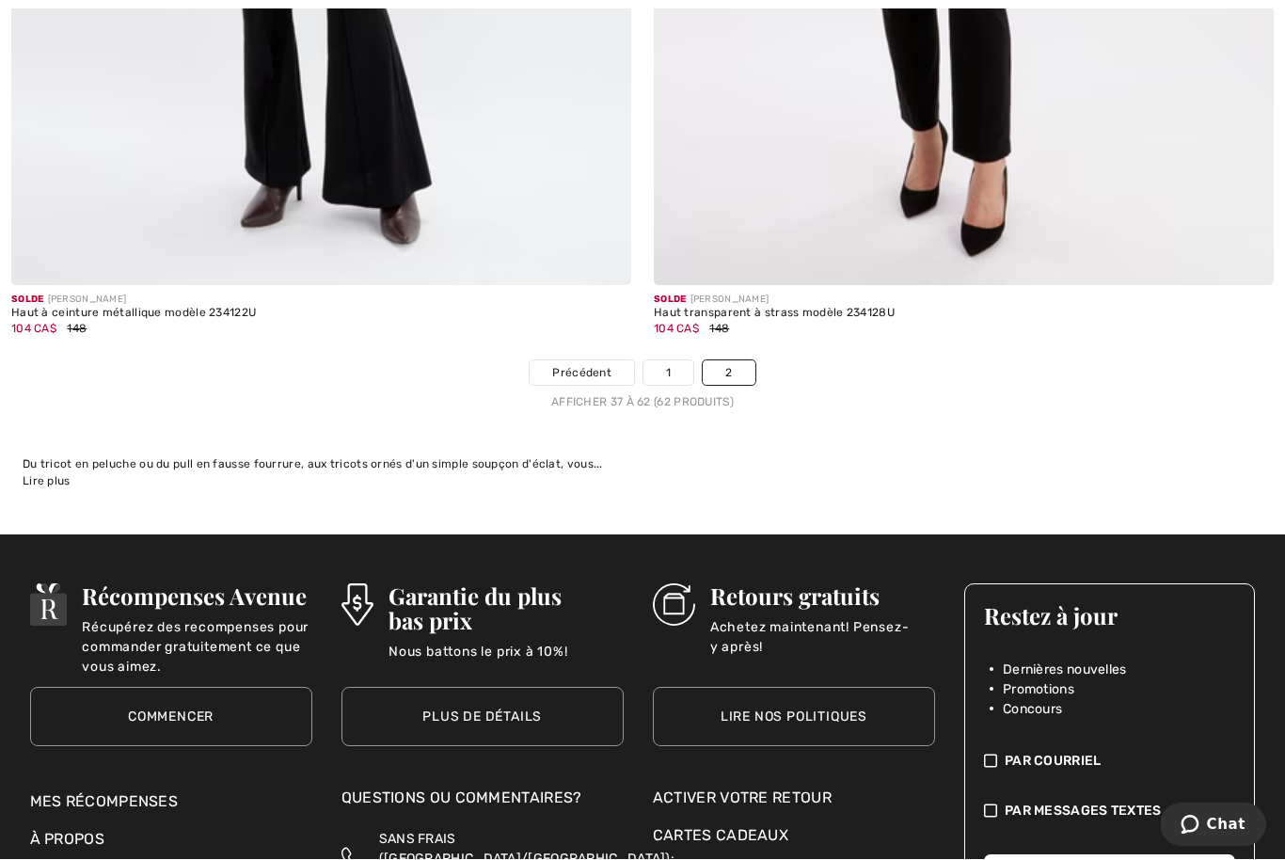
scroll to position [13419, 0]
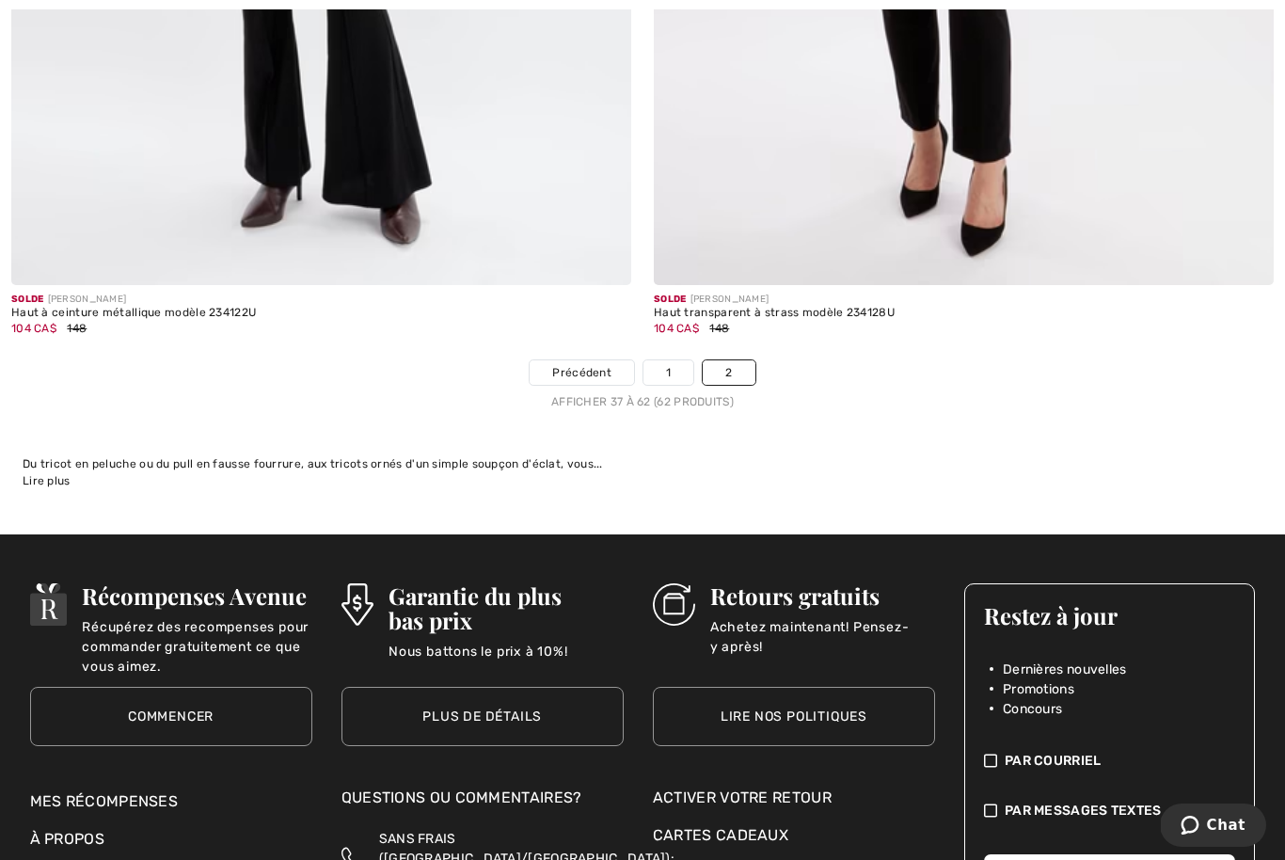
click at [670, 360] on link "1" at bounding box center [668, 372] width 50 height 24
click at [658, 360] on link "1" at bounding box center [668, 372] width 50 height 24
click at [571, 364] on span "Précédent" at bounding box center [581, 372] width 59 height 17
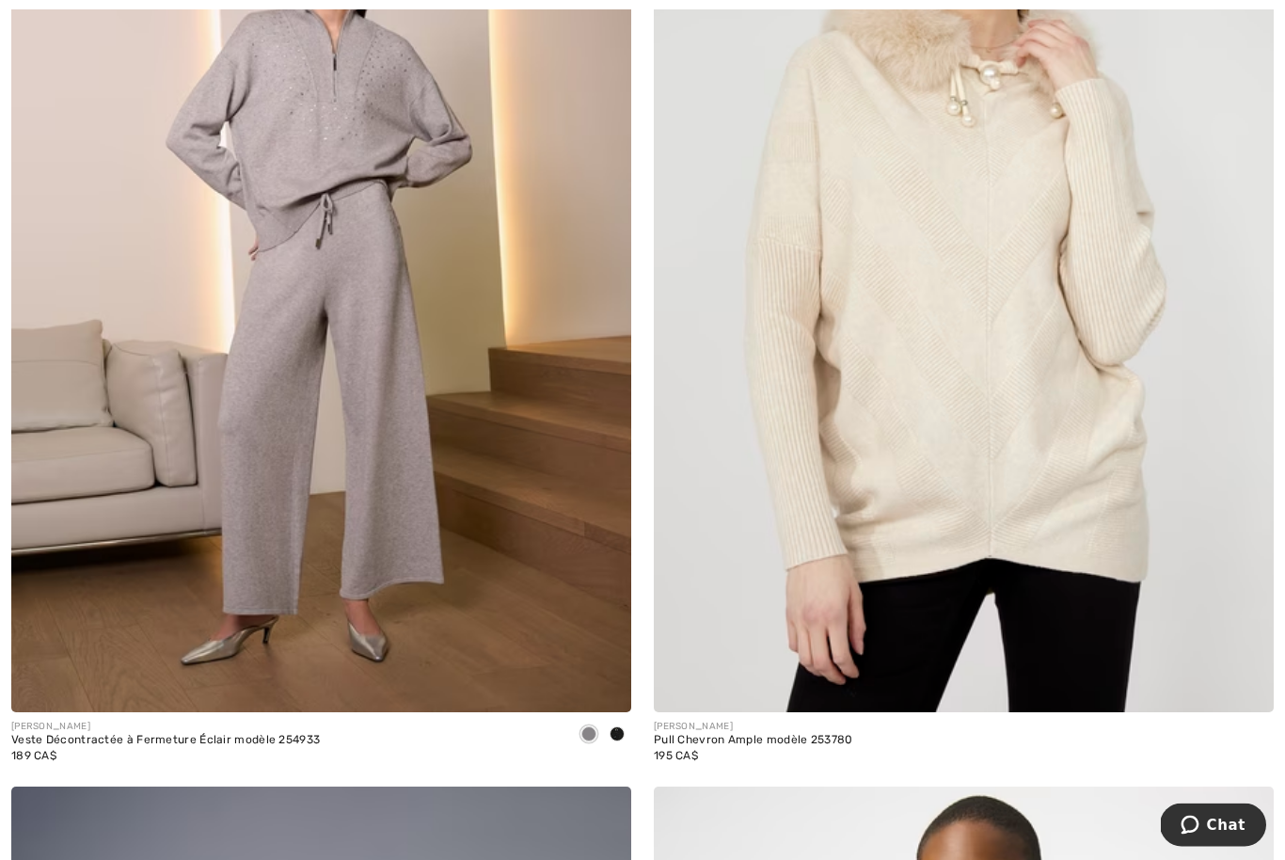
scroll to position [13003, 0]
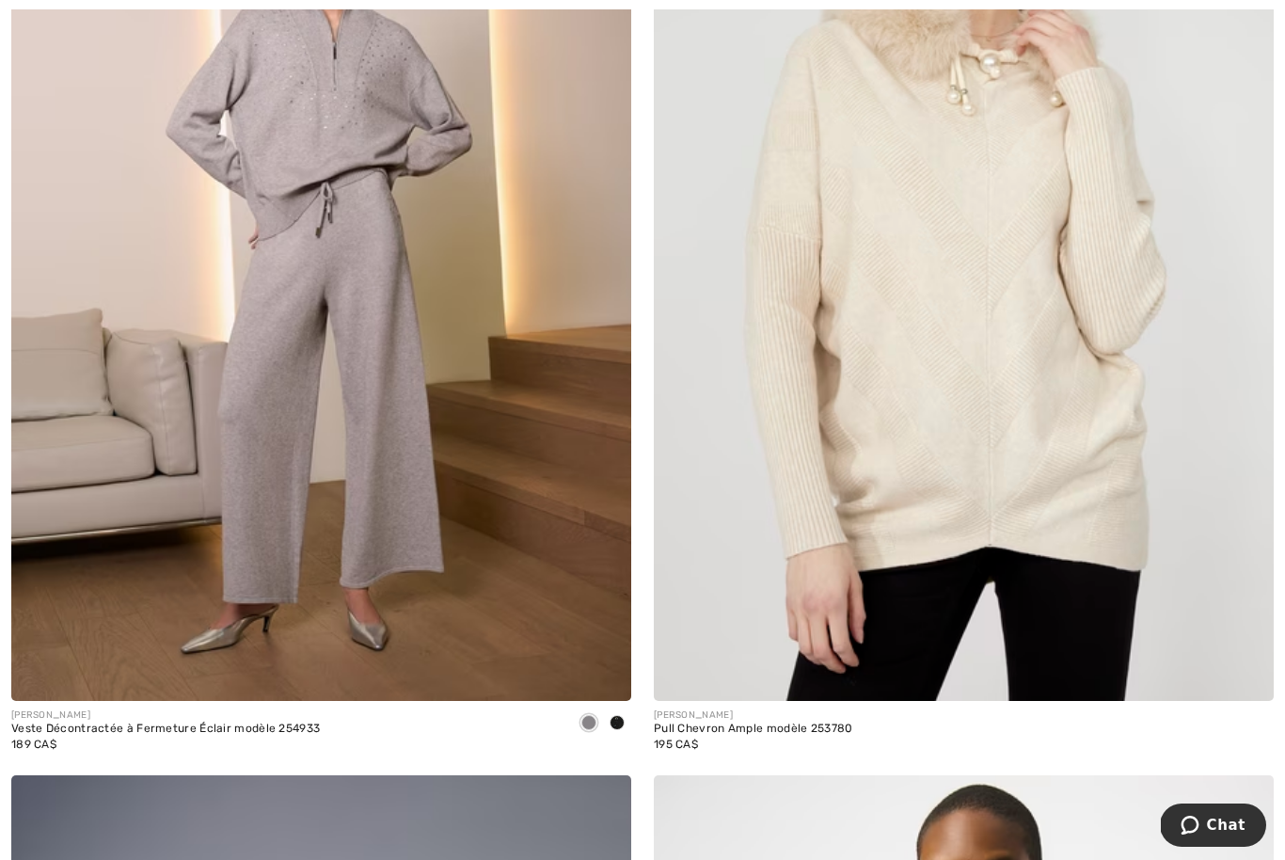
click at [893, 505] on img at bounding box center [964, 236] width 620 height 930
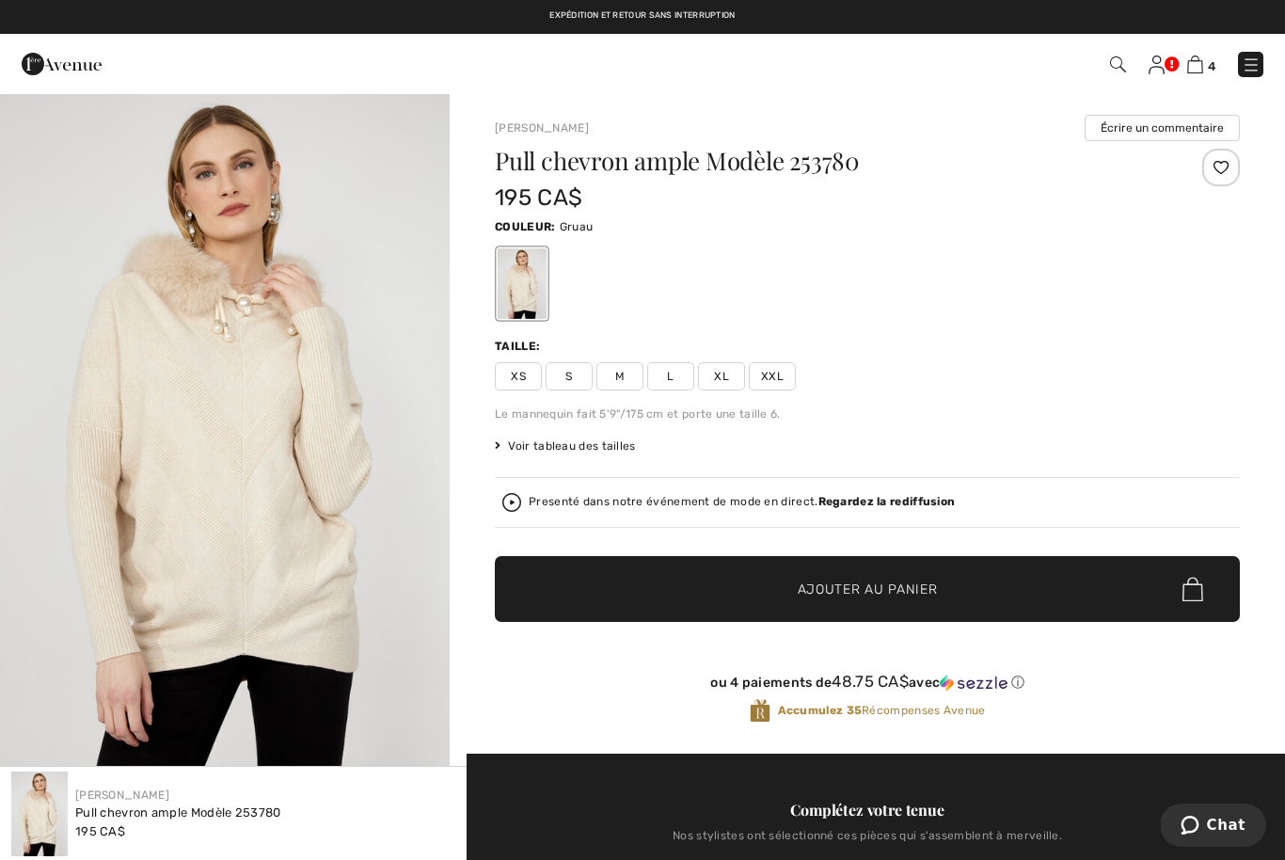
click at [887, 503] on strong "Regardez la rediffusion" at bounding box center [886, 501] width 137 height 13
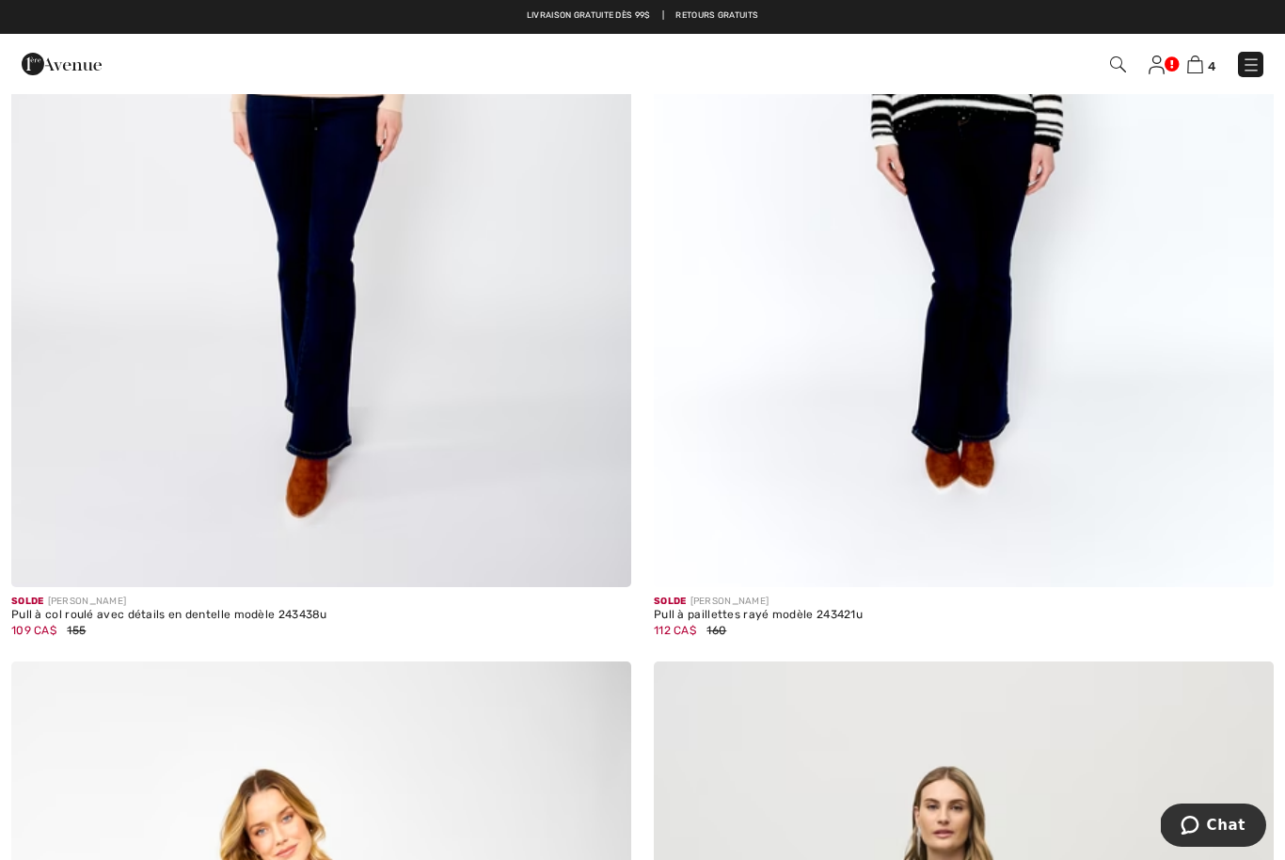
scroll to position [7897, 0]
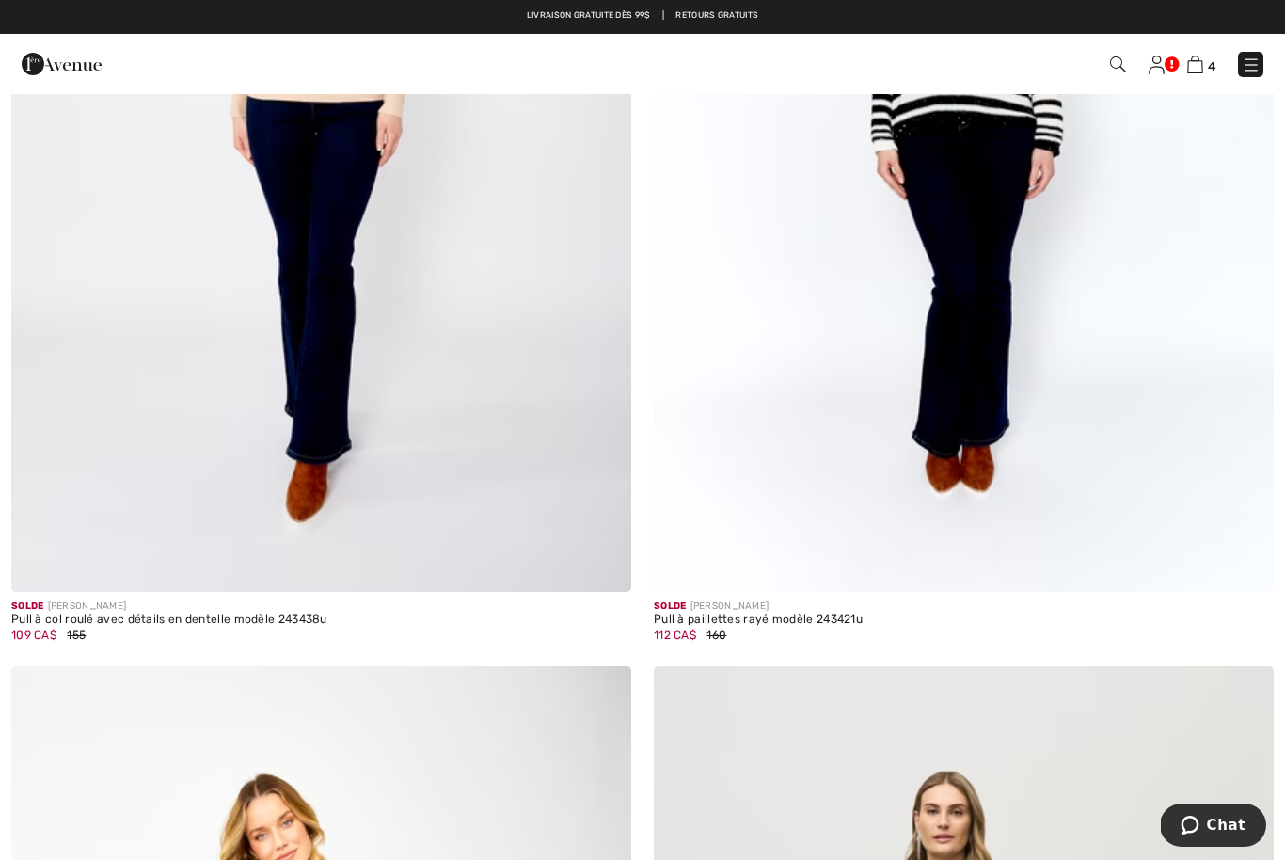
click at [1197, 68] on img at bounding box center [1195, 64] width 16 height 18
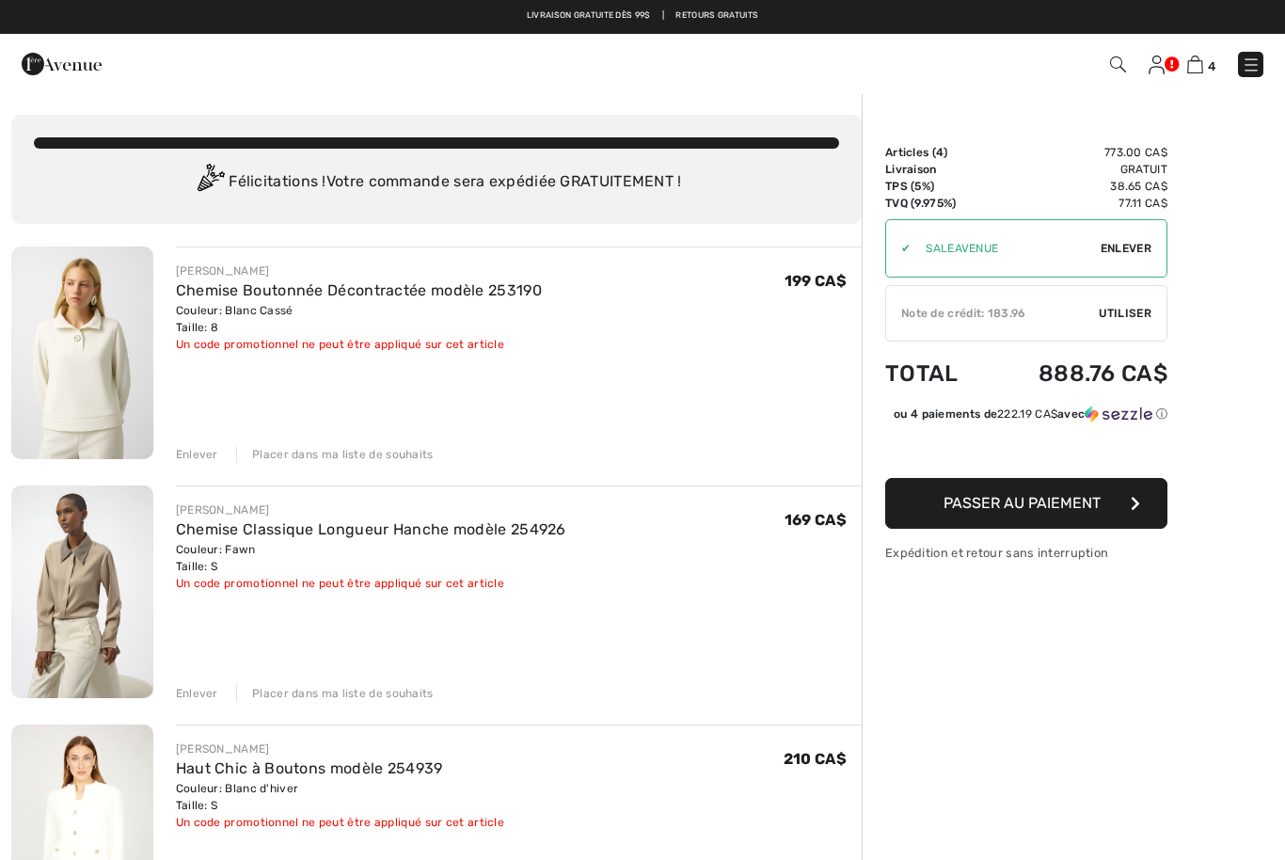
click at [197, 446] on div "Enlever" at bounding box center [197, 454] width 42 height 17
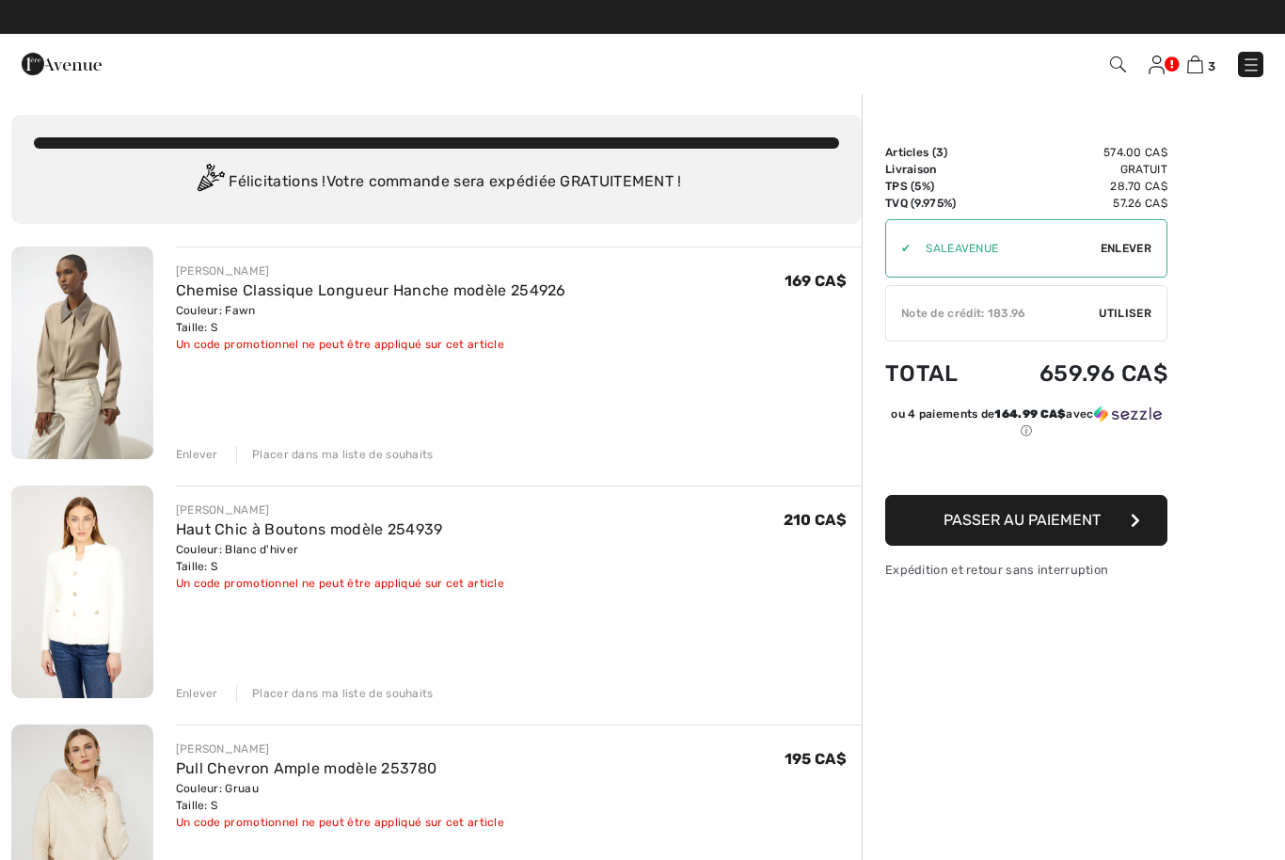
click at [204, 457] on div "Enlever" at bounding box center [197, 454] width 42 height 17
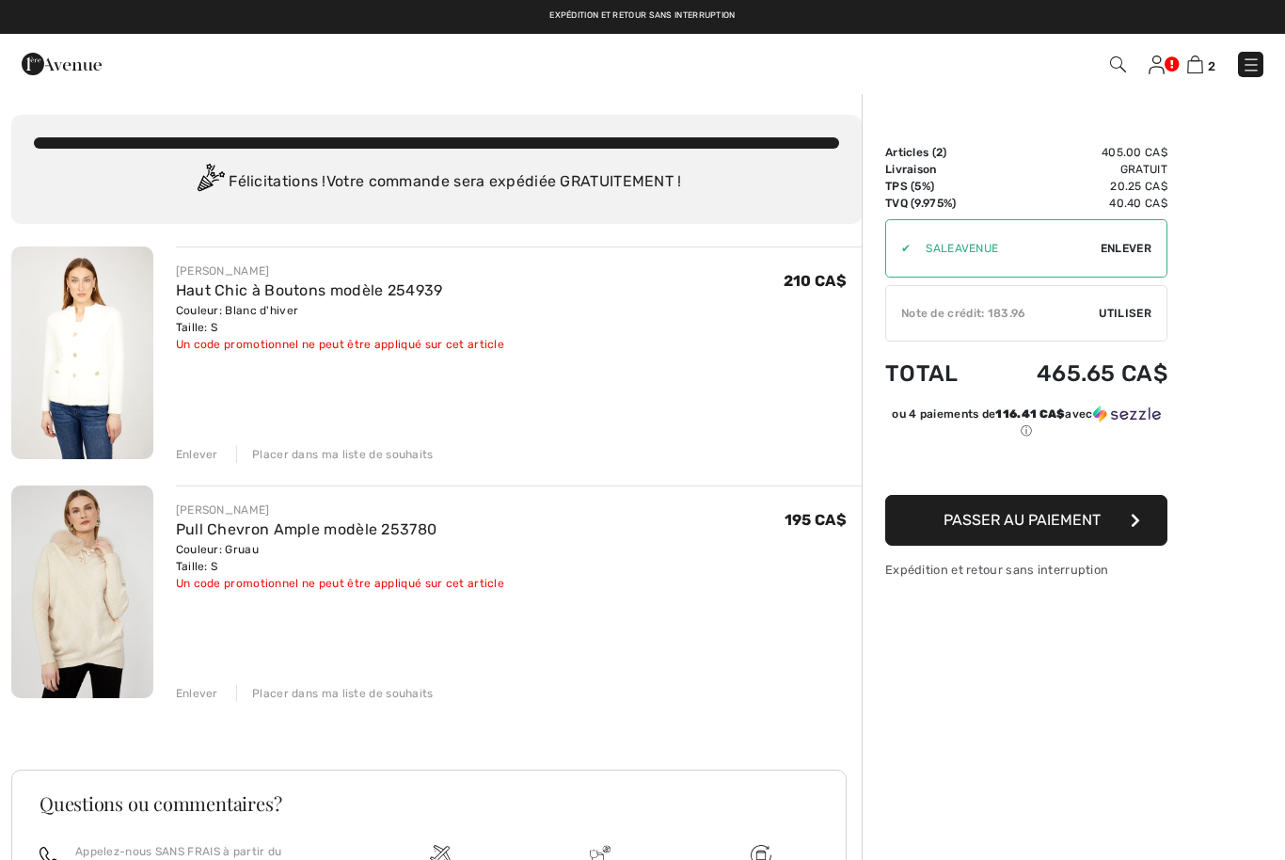
click at [204, 459] on div "Enlever" at bounding box center [197, 454] width 42 height 17
